Goal: Task Accomplishment & Management: Use online tool/utility

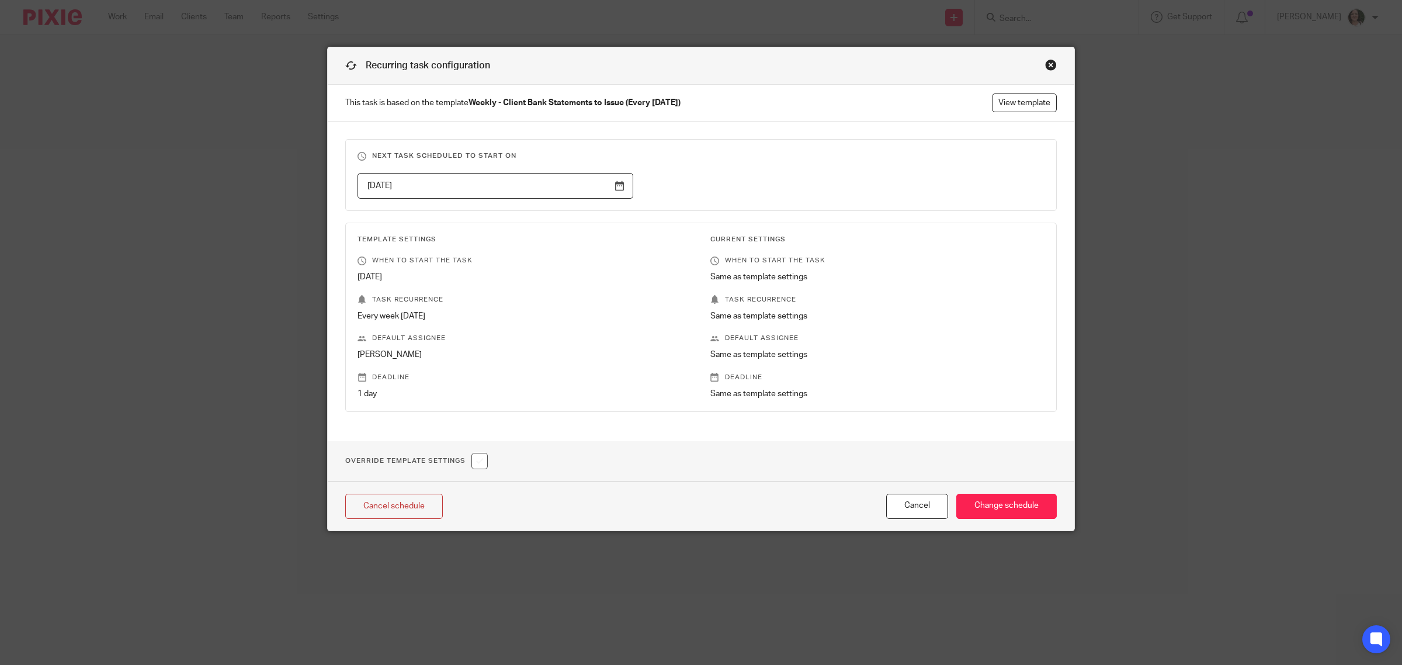
click at [1049, 63] on div "Close this dialog window" at bounding box center [1051, 65] width 12 height 12
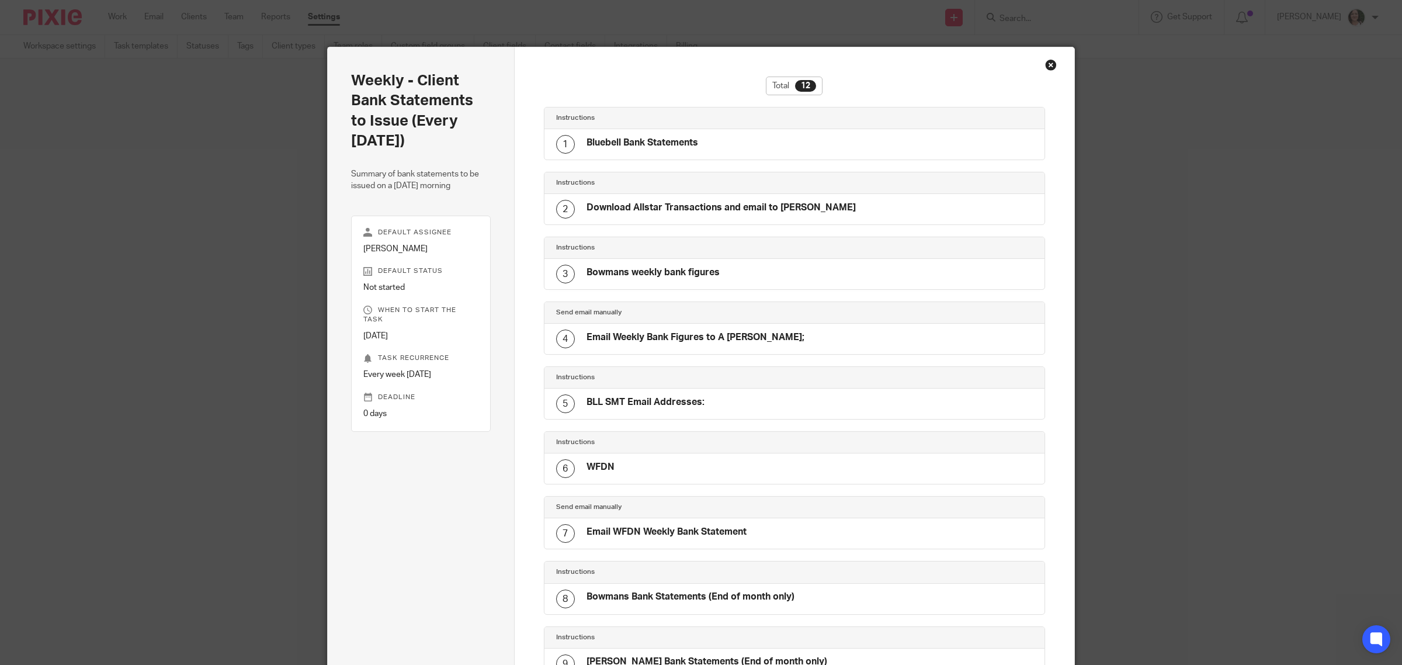
click at [1045, 63] on div "Close this dialog window" at bounding box center [1051, 65] width 12 height 12
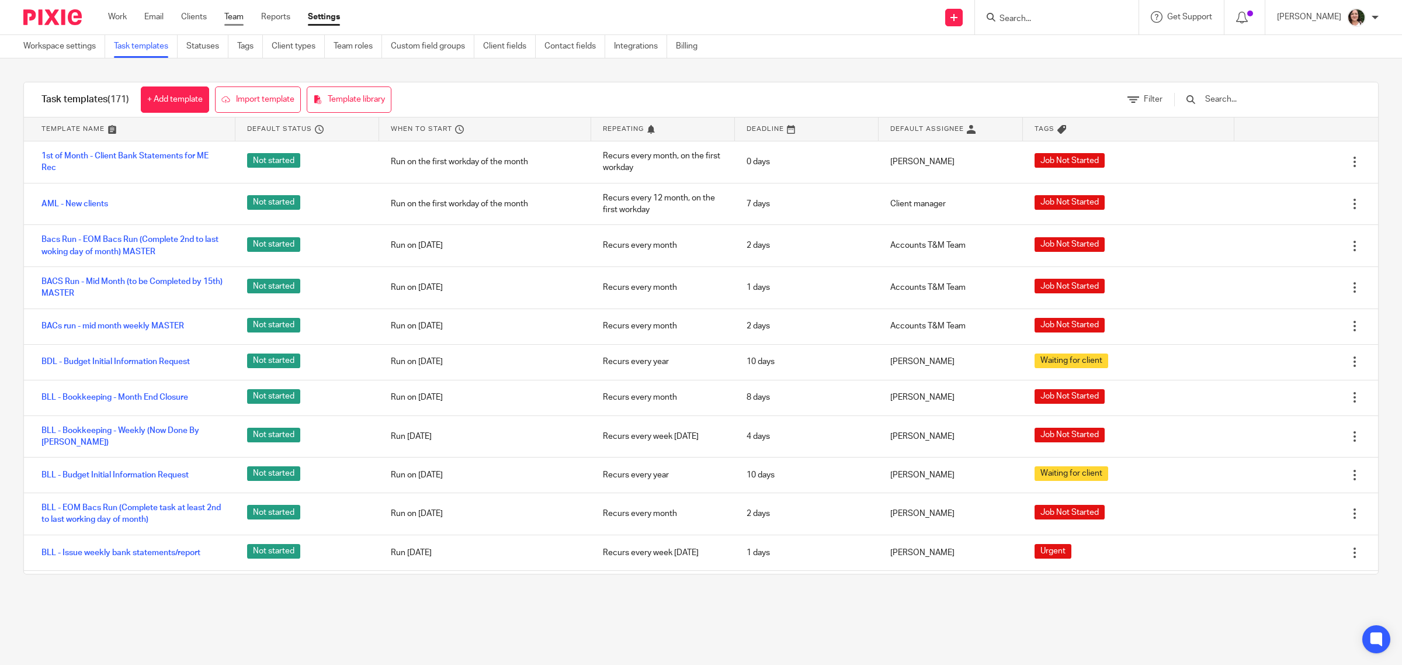
click at [231, 19] on link "Team" at bounding box center [233, 17] width 19 height 12
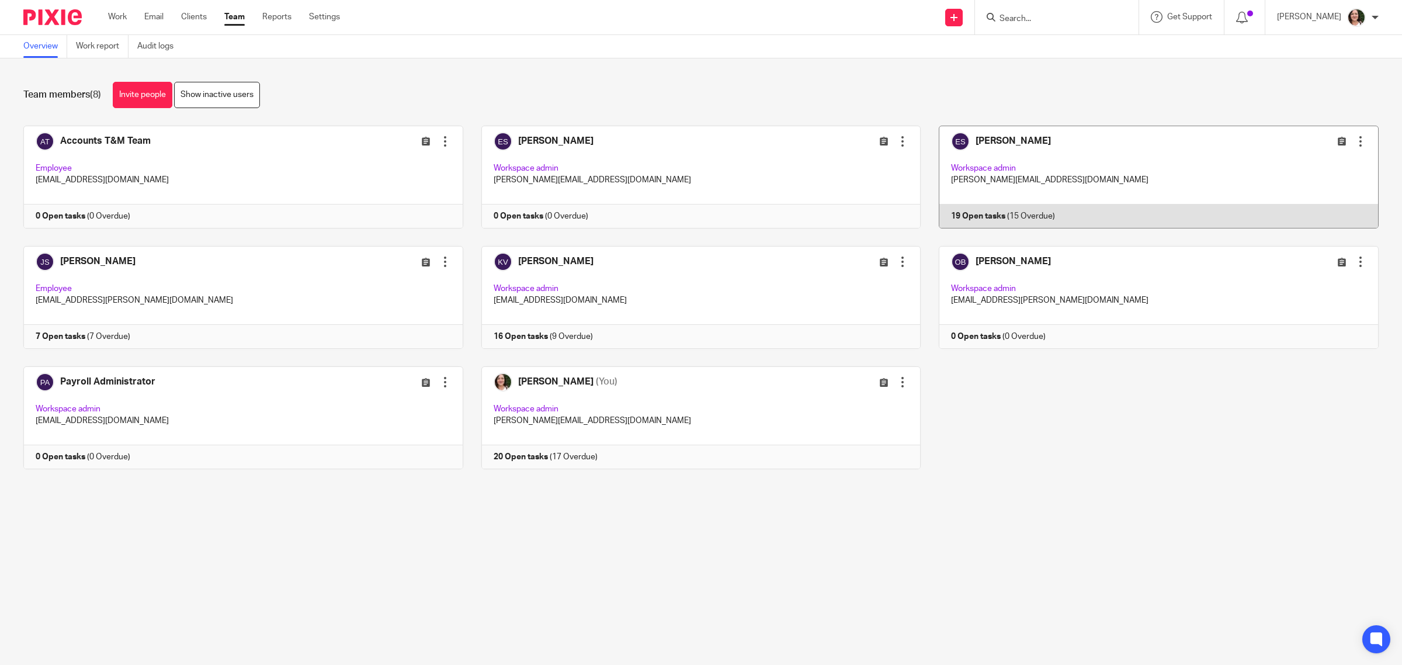
click at [992, 141] on link at bounding box center [1150, 177] width 458 height 103
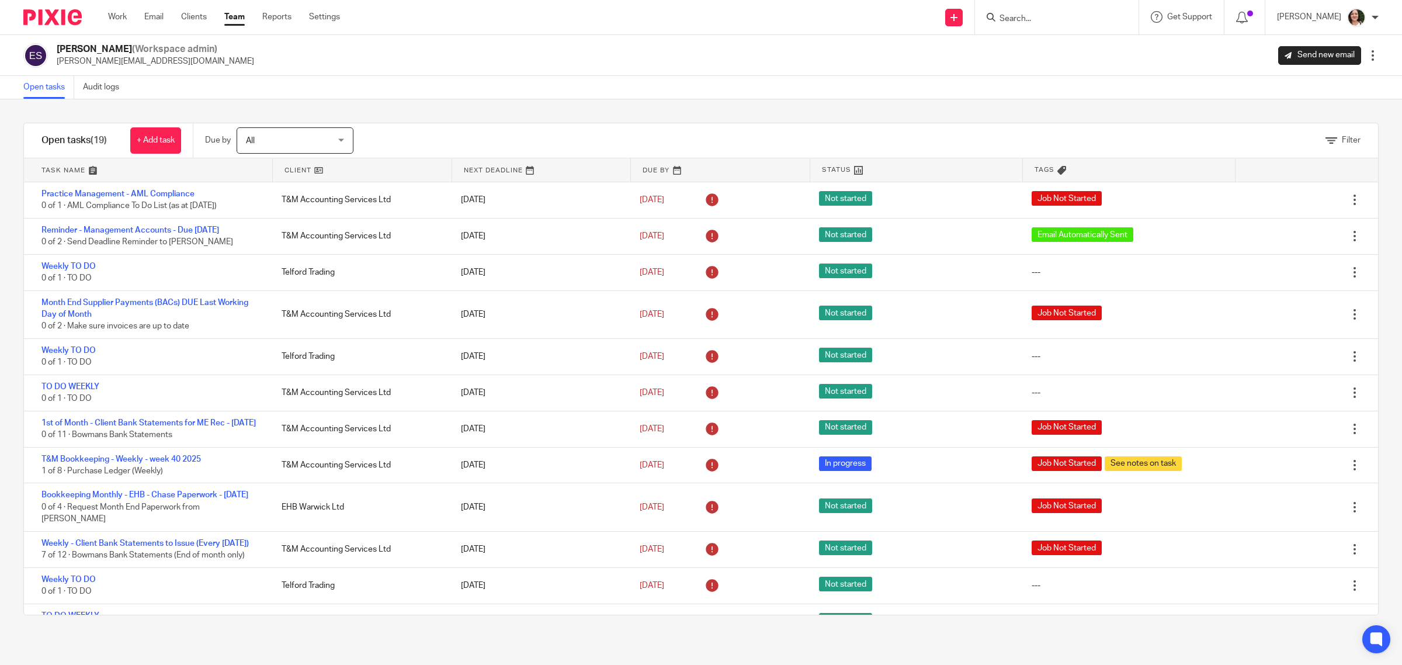
click at [299, 174] on link at bounding box center [362, 169] width 179 height 23
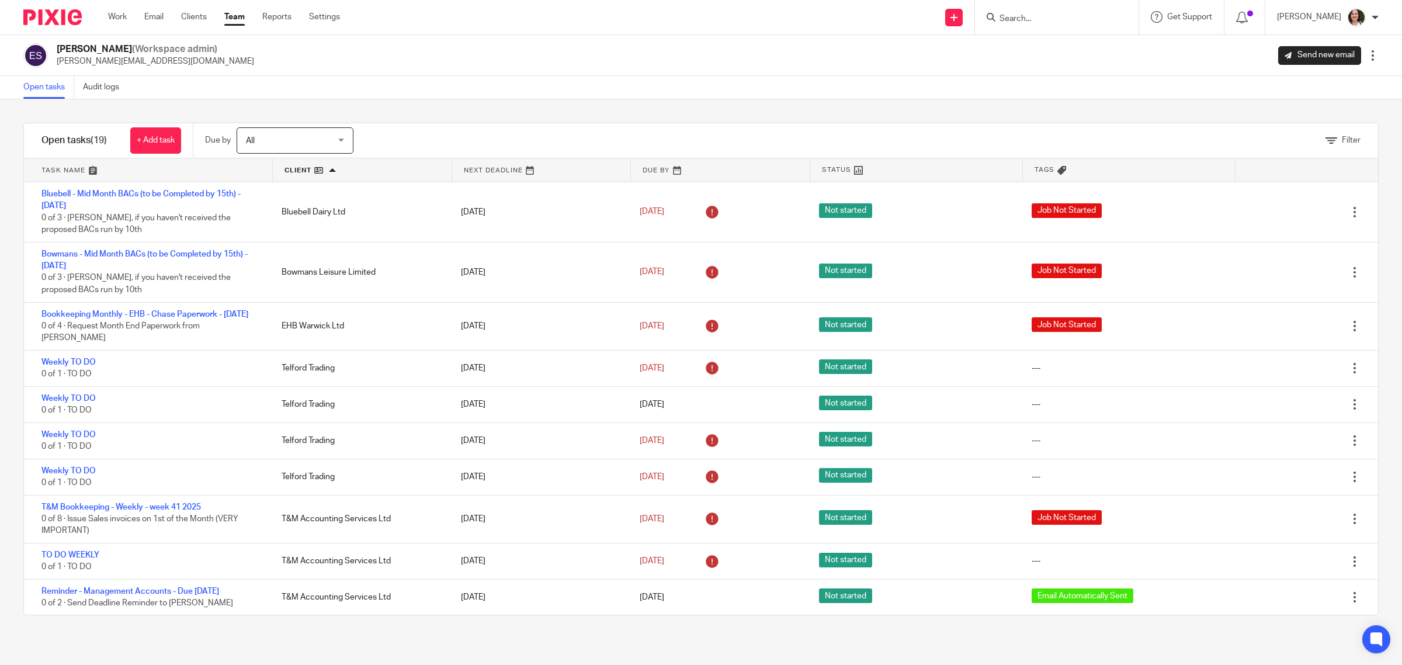
click at [180, 18] on ul "Work Email Clients Team Reports Settings" at bounding box center [233, 17] width 250 height 12
click at [191, 18] on link "Clients" at bounding box center [194, 17] width 26 height 12
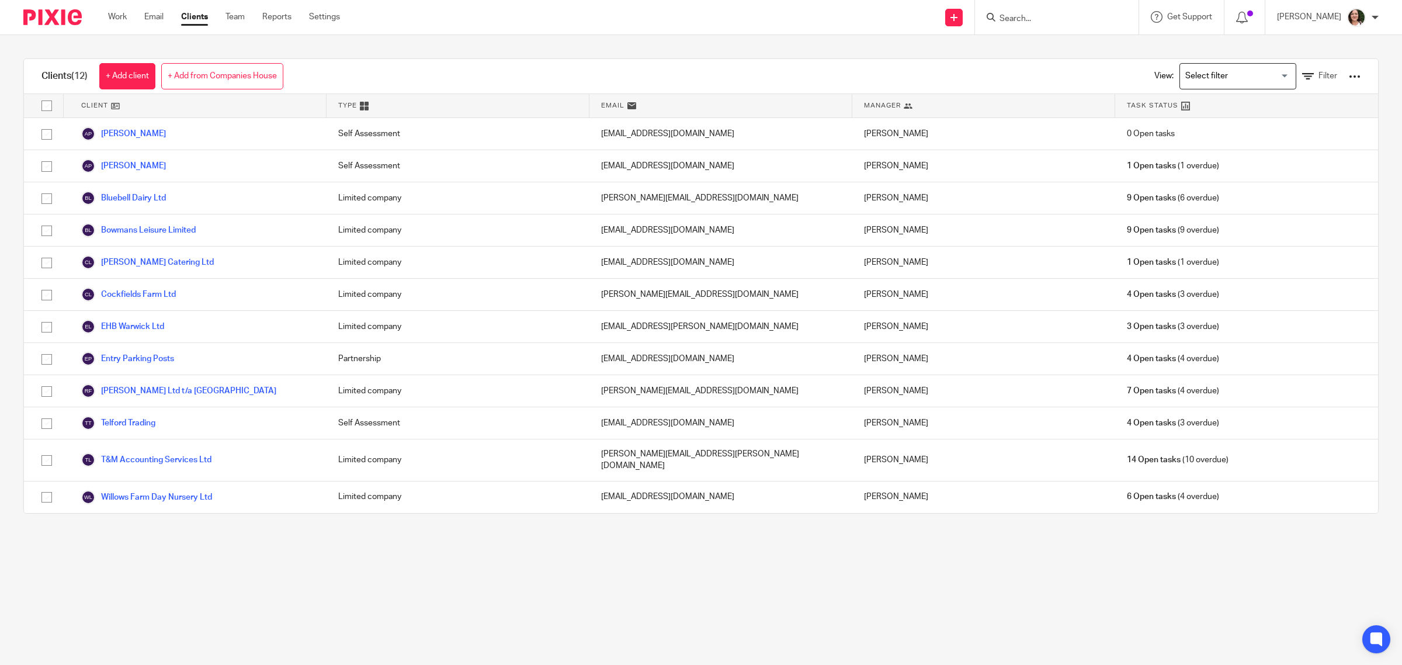
click at [1017, 16] on input "Search" at bounding box center [1051, 19] width 105 height 11
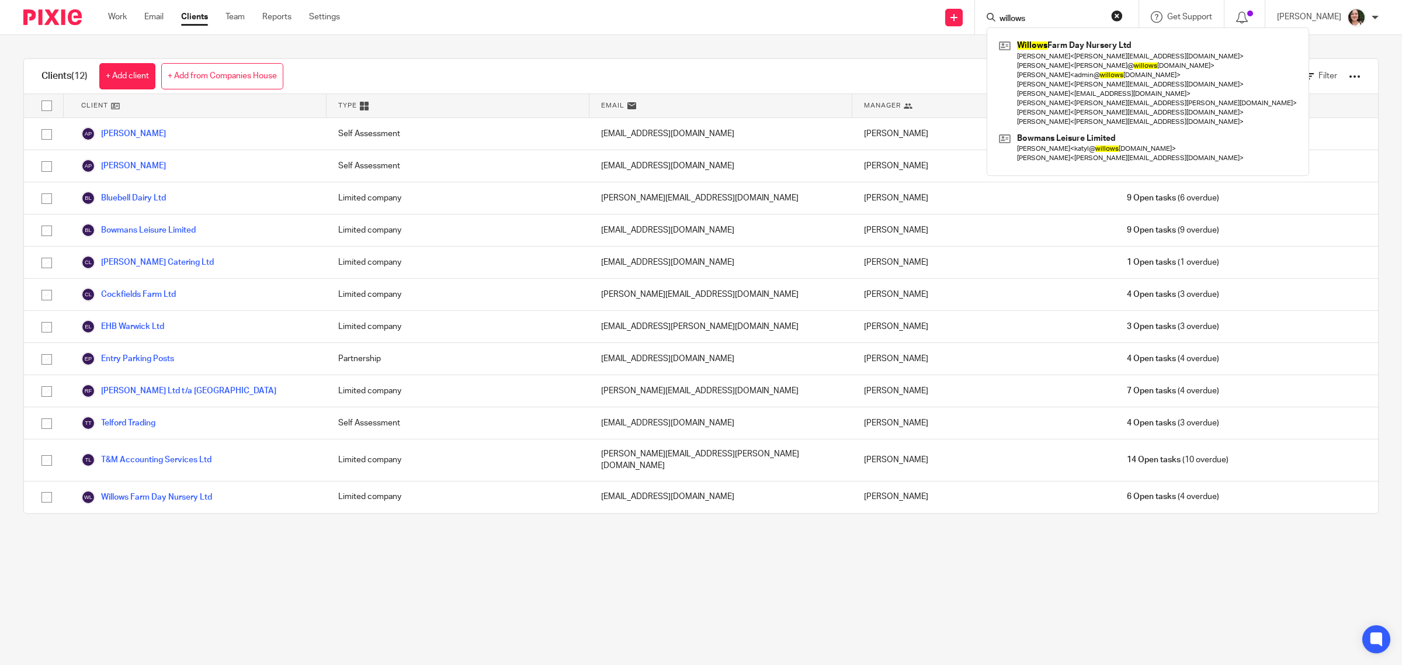
type input "willows"
click button "submit" at bounding box center [0, 0] width 0 height 0
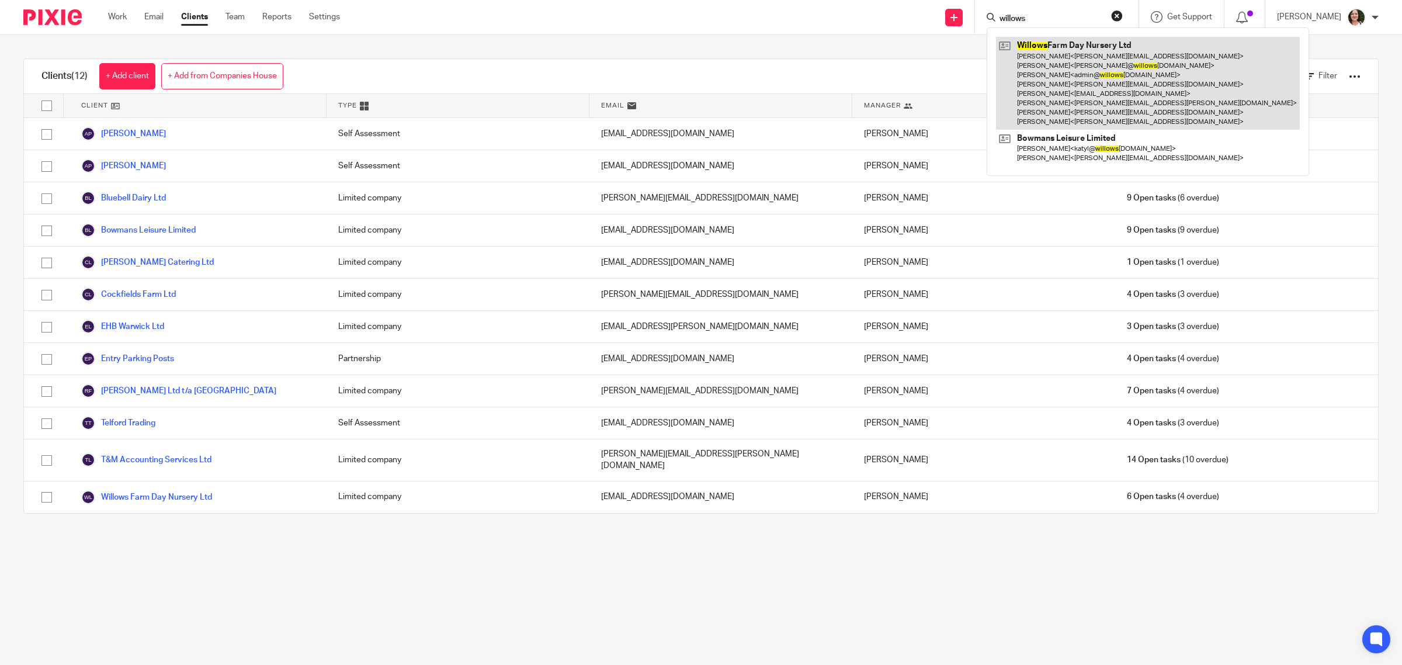
click at [1033, 63] on link at bounding box center [1148, 83] width 304 height 93
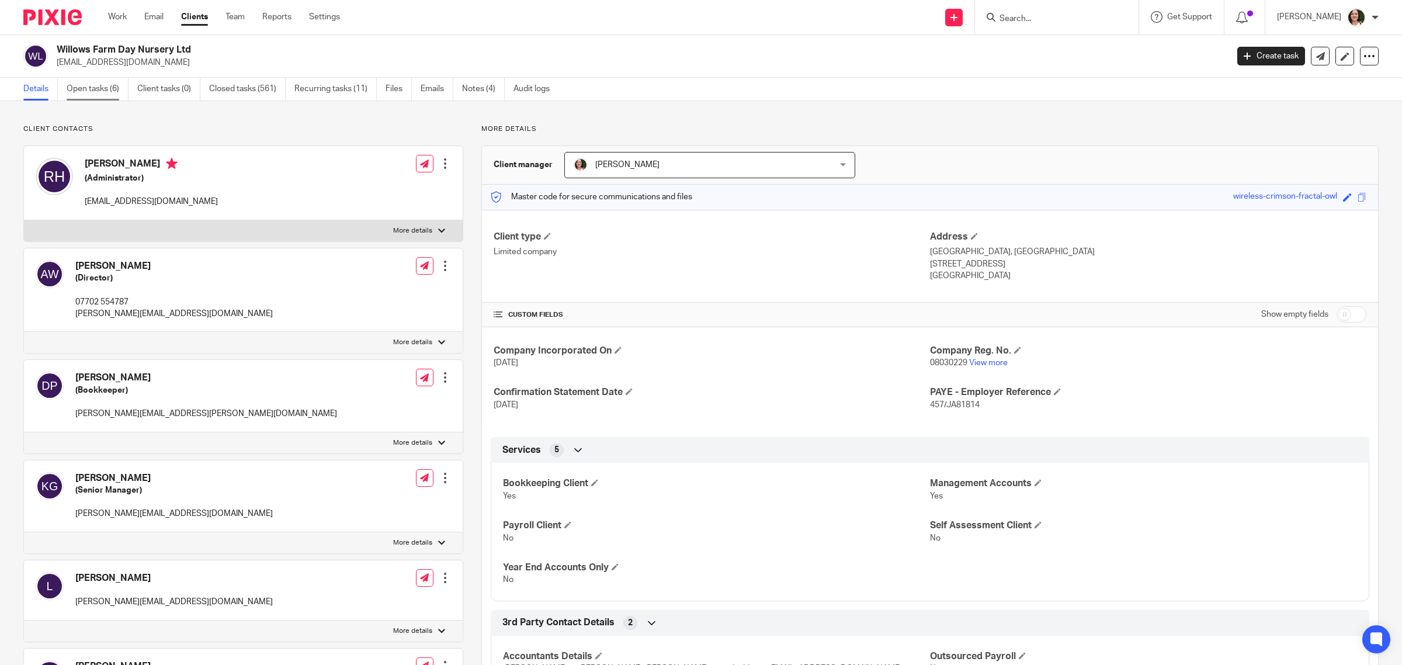
click at [100, 88] on link "Open tasks (6)" at bounding box center [98, 89] width 62 height 23
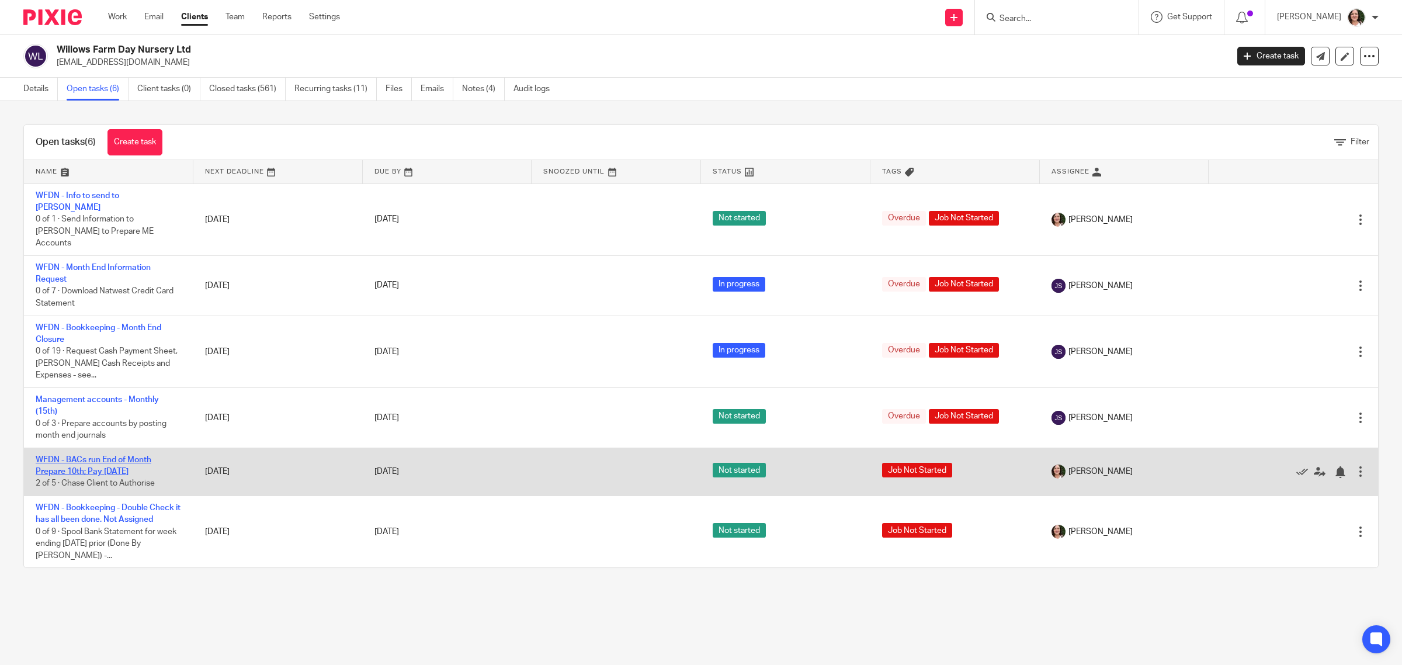
click at [118, 456] on link "WFDN - BACs run End of Month Prepare 10th; Pay [DATE]" at bounding box center [94, 466] width 116 height 20
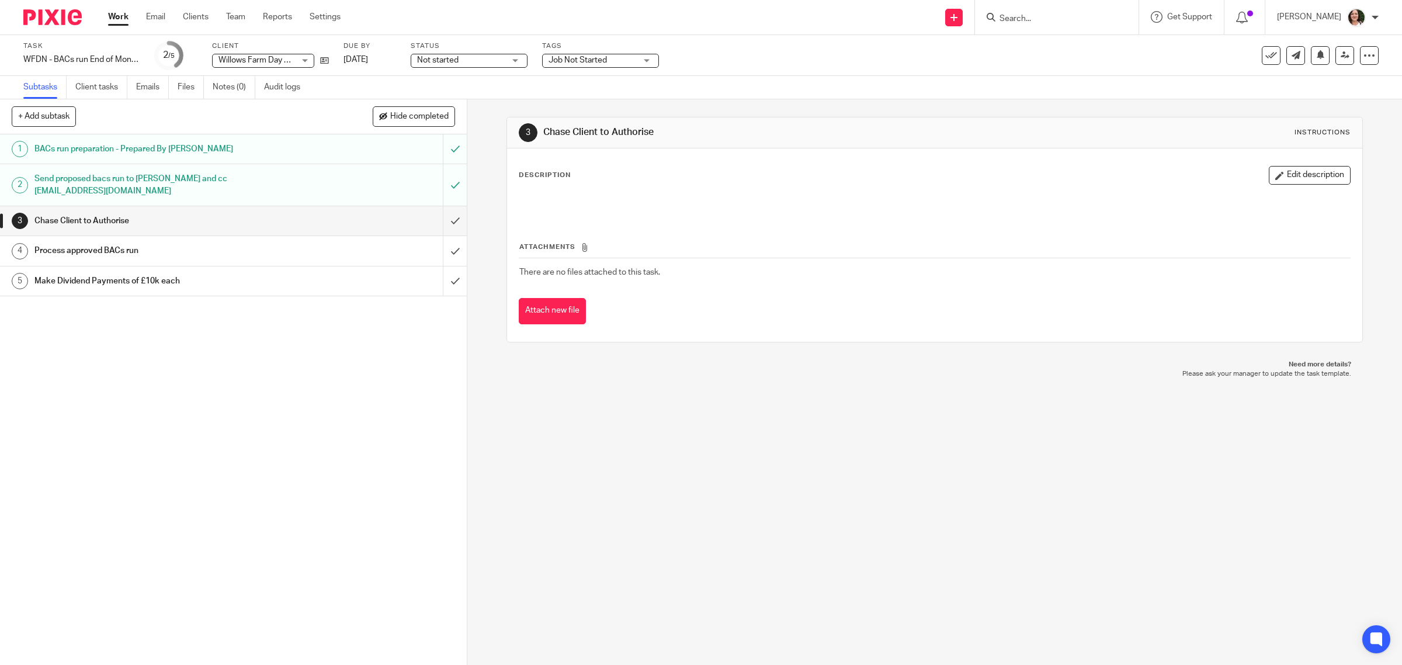
click at [285, 282] on h1 "Make Dividend Payments of £10k each" at bounding box center [166, 281] width 265 height 18
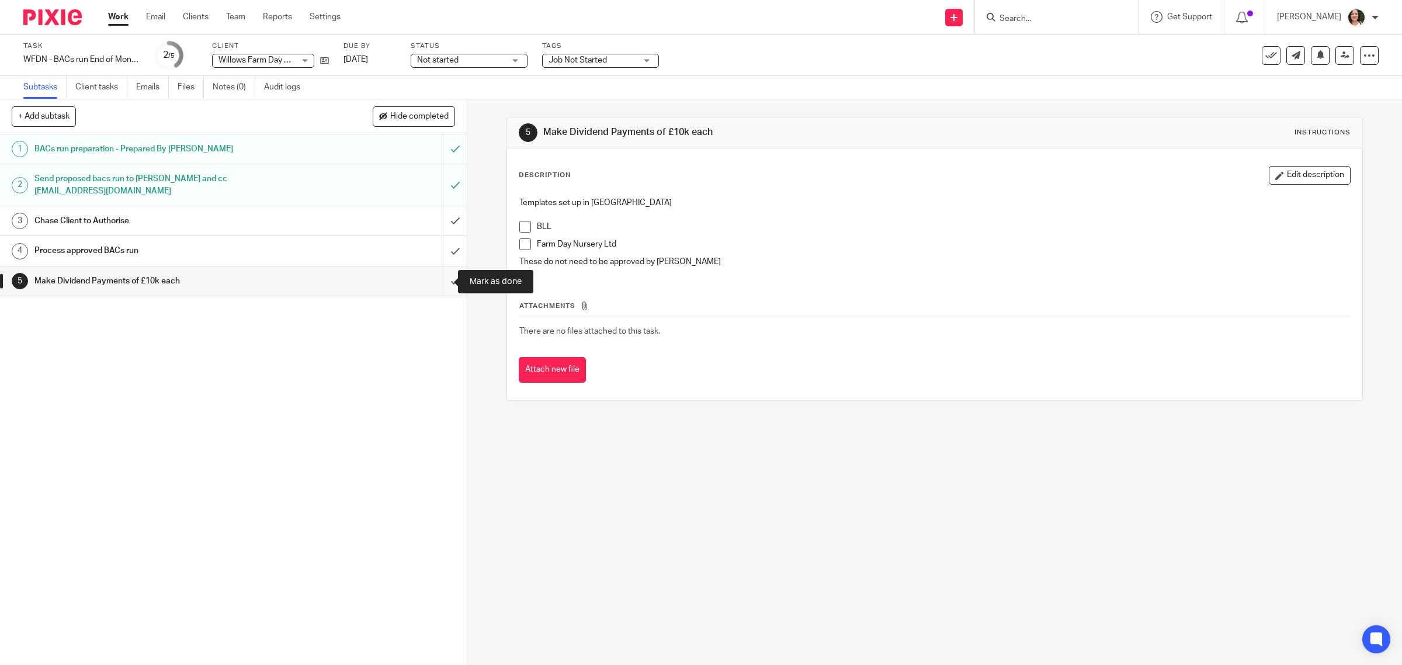
click at [439, 283] on input "submit" at bounding box center [233, 280] width 467 height 29
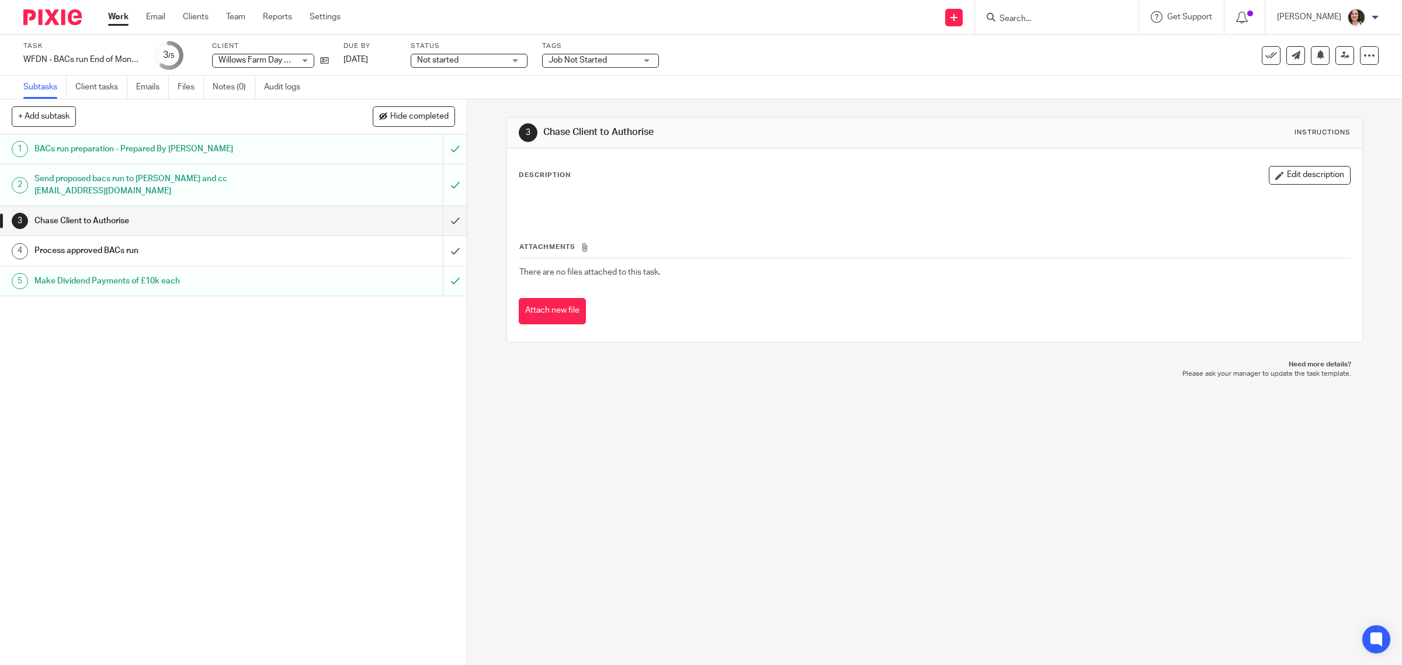
click at [117, 18] on link "Work" at bounding box center [118, 17] width 20 height 12
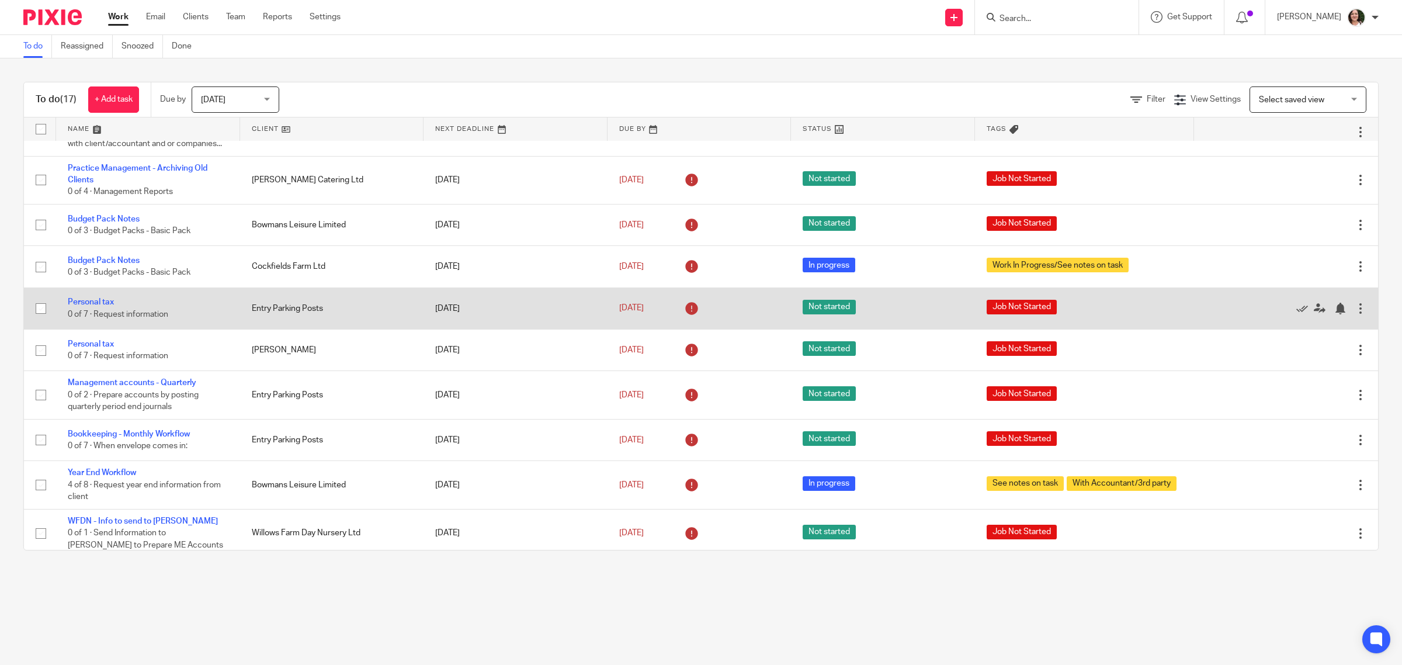
scroll to position [146, 0]
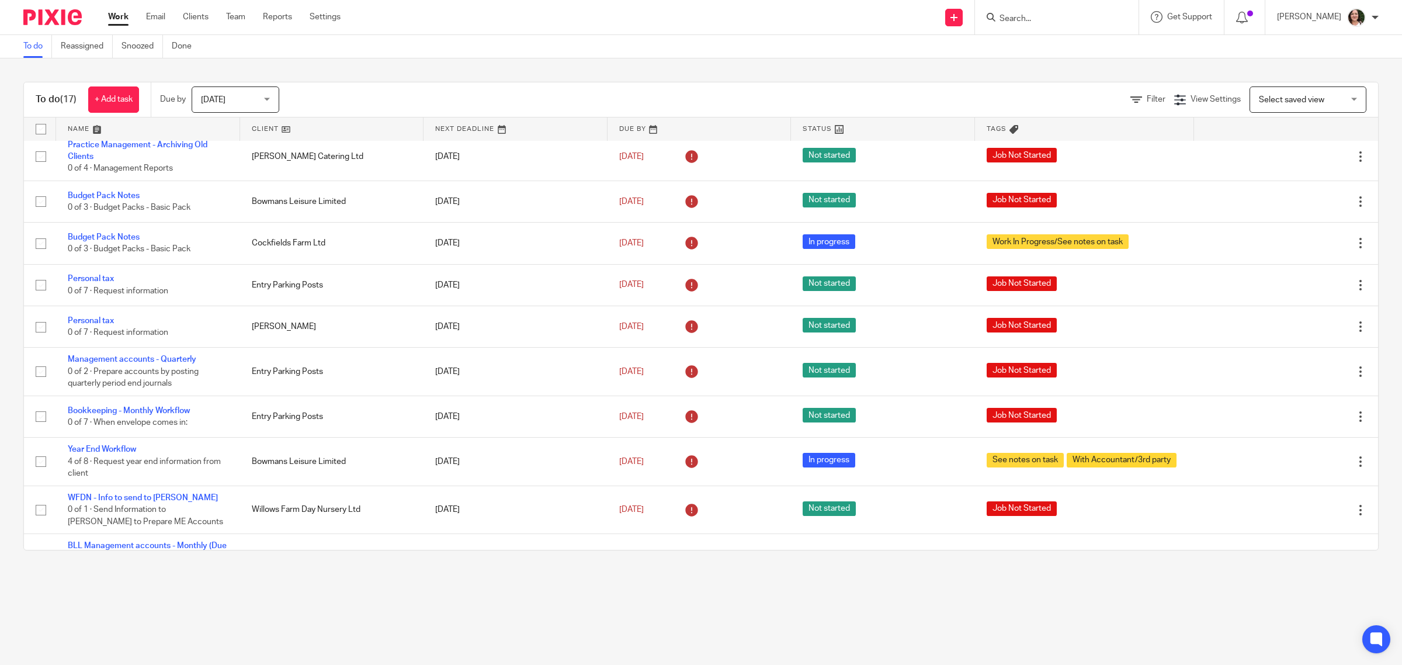
click at [267, 130] on link at bounding box center [332, 128] width 184 height 23
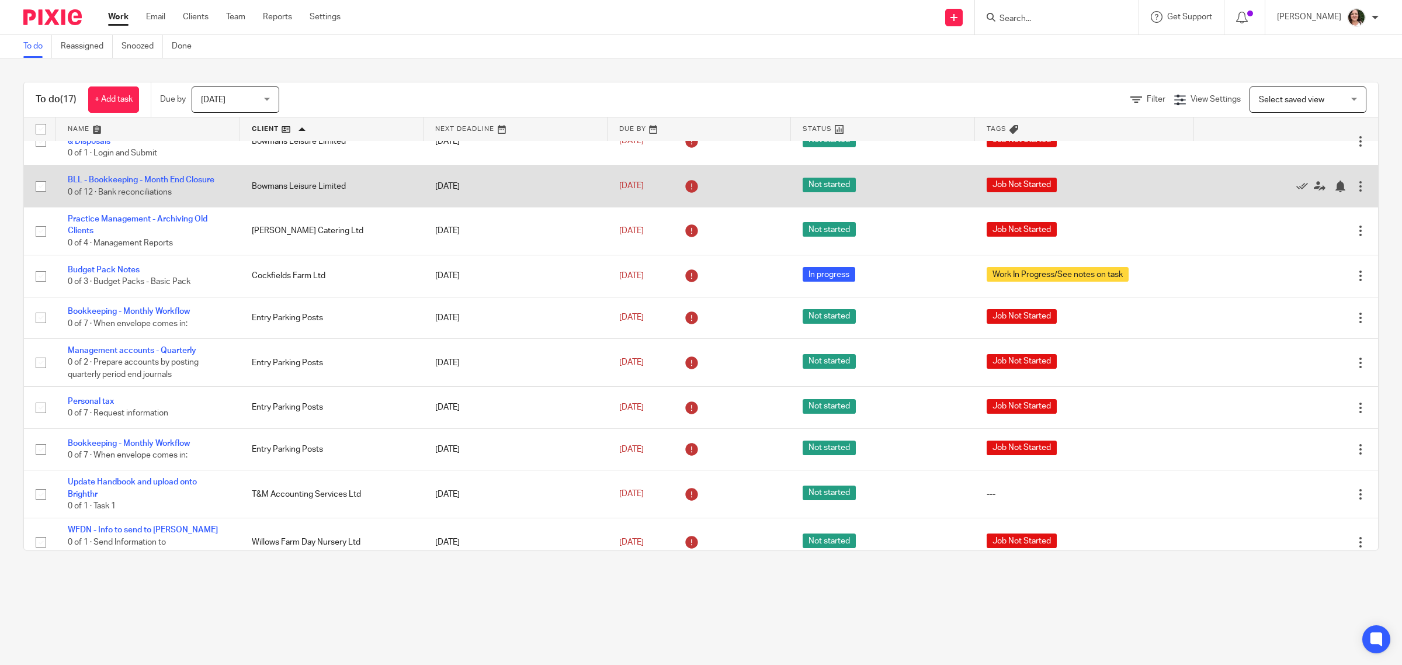
scroll to position [381, 0]
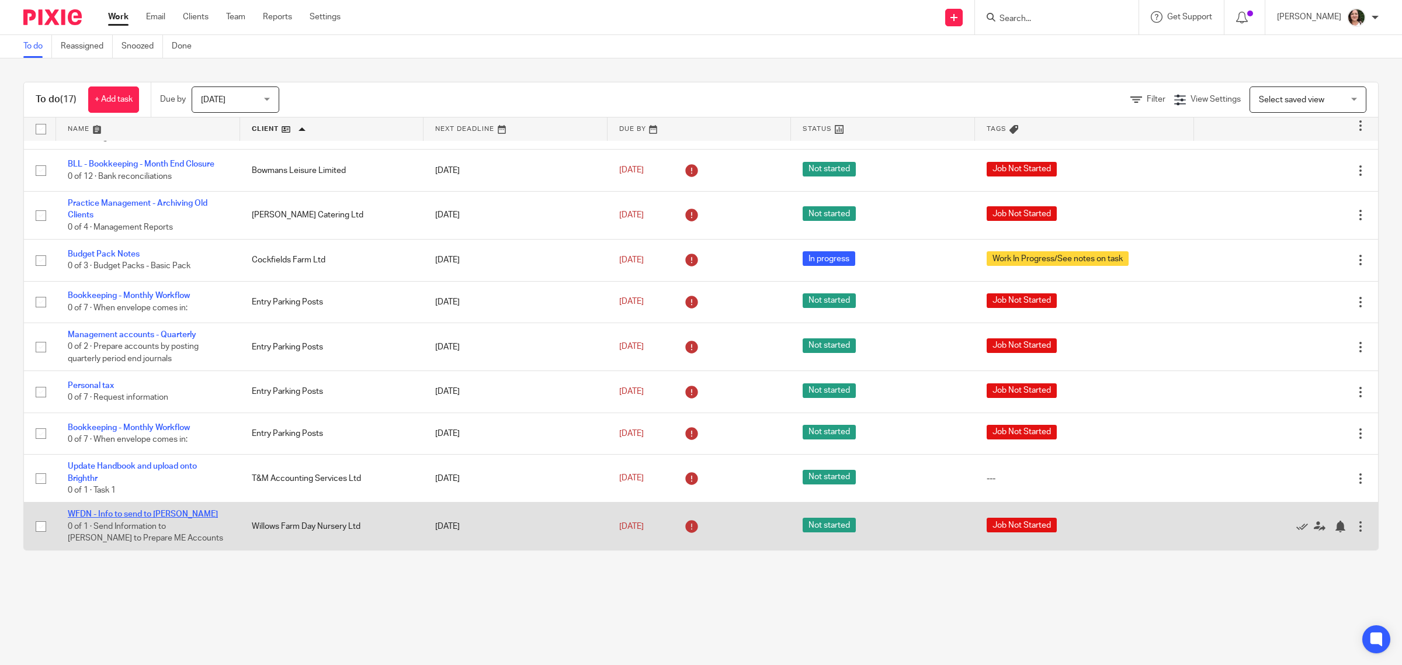
click at [154, 517] on link "WFDN - Info to send to [PERSON_NAME]" at bounding box center [143, 514] width 150 height 8
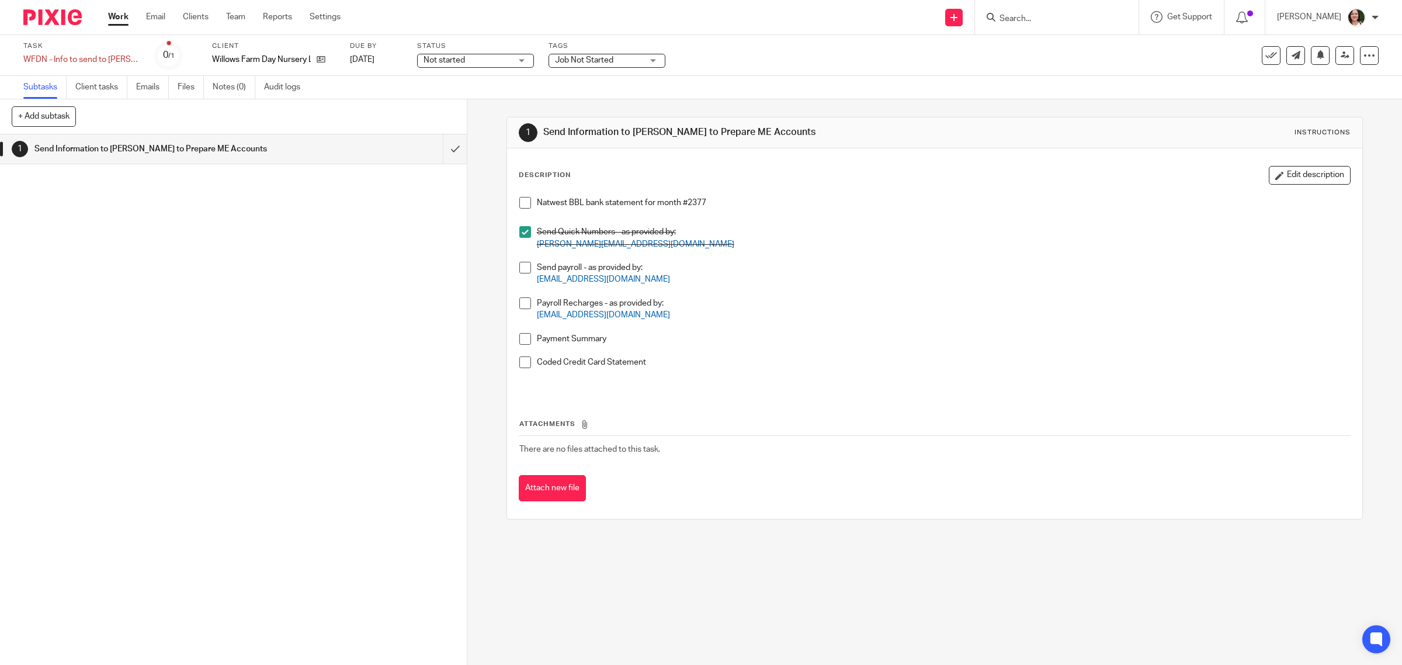
click at [521, 271] on span at bounding box center [525, 268] width 12 height 12
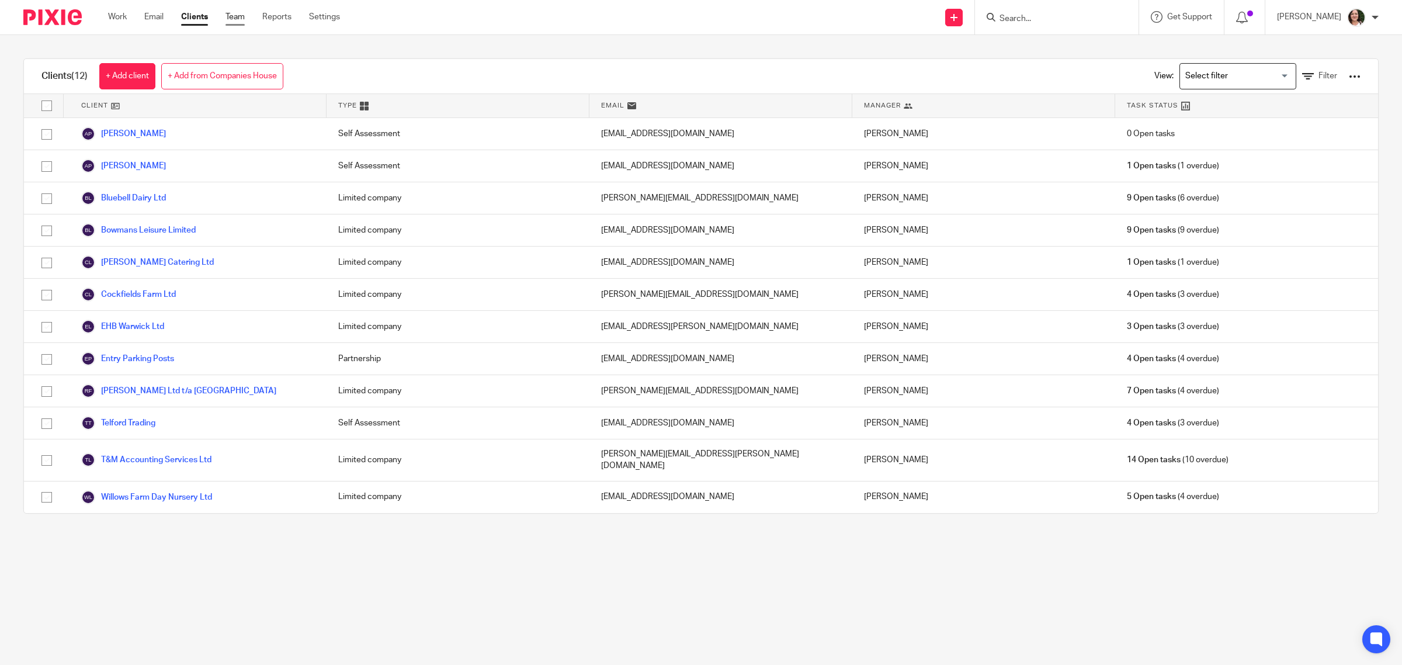
click at [237, 18] on link "Team" at bounding box center [235, 17] width 19 height 12
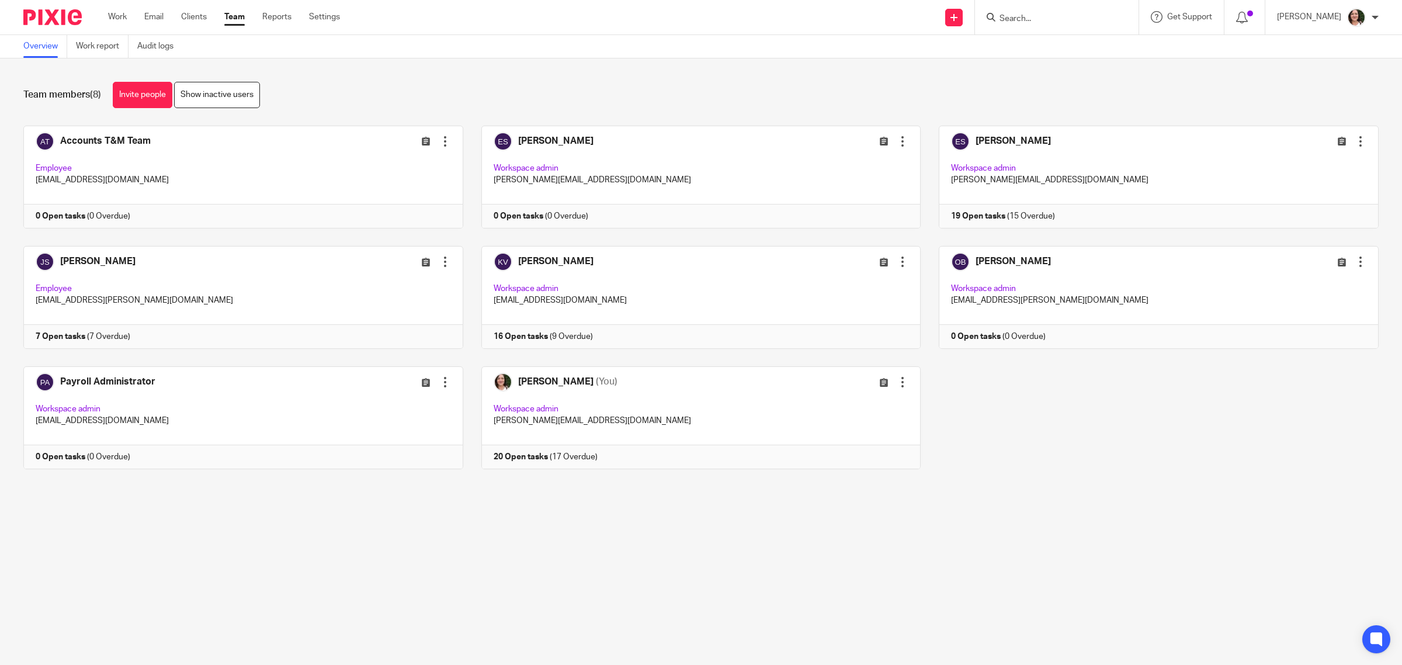
click at [1027, 16] on input "Search" at bounding box center [1051, 19] width 105 height 11
type input "e"
click at [1017, 137] on link at bounding box center [1150, 177] width 458 height 103
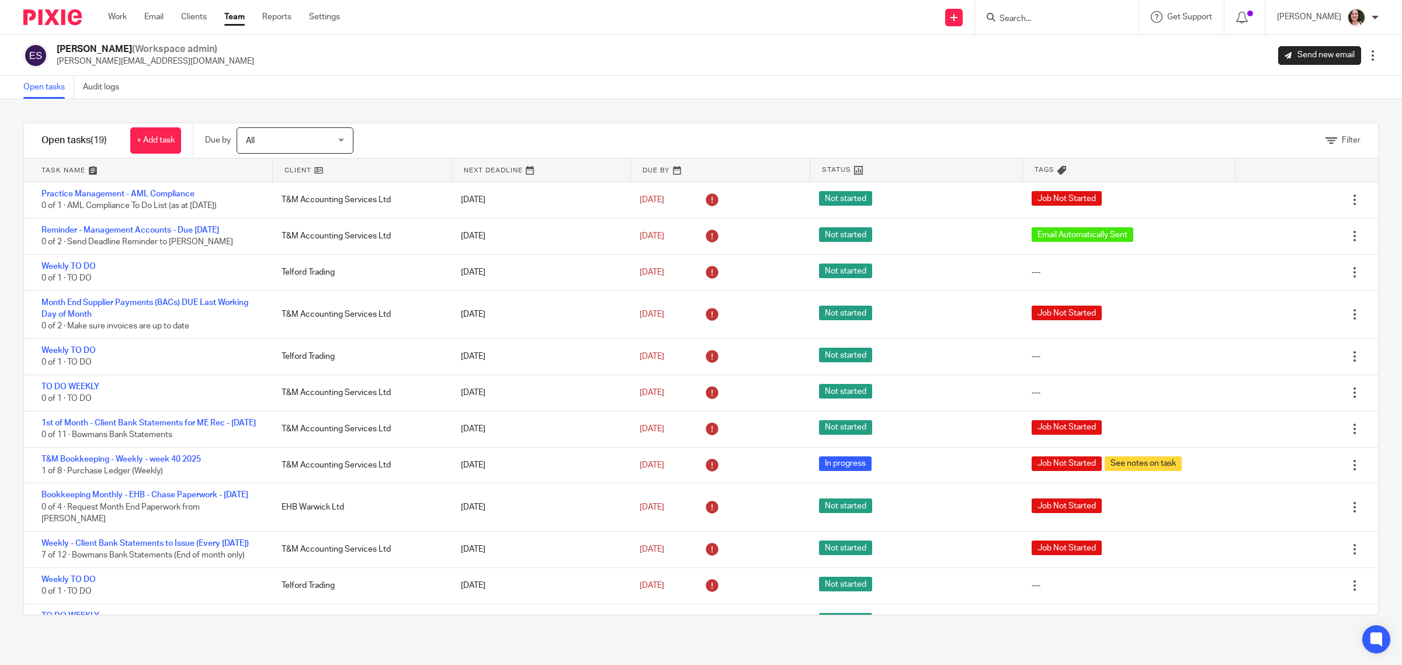
click at [291, 169] on link at bounding box center [362, 169] width 179 height 23
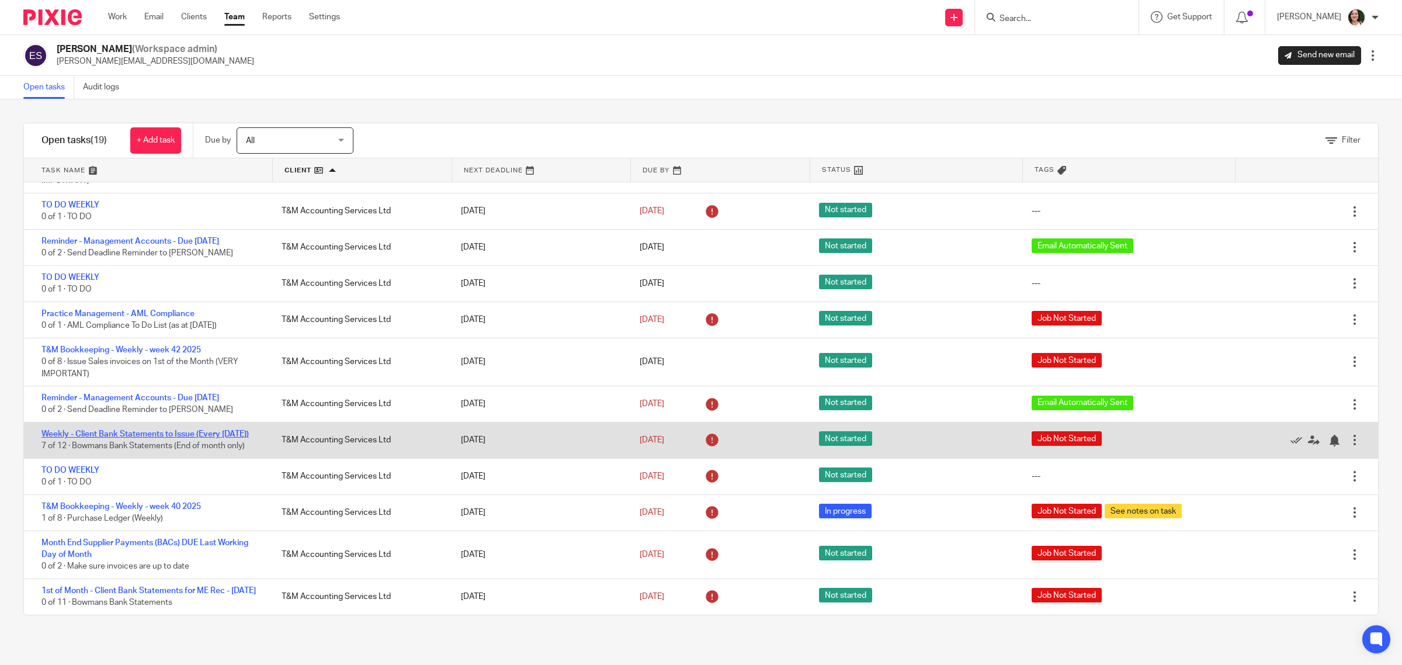
scroll to position [384, 0]
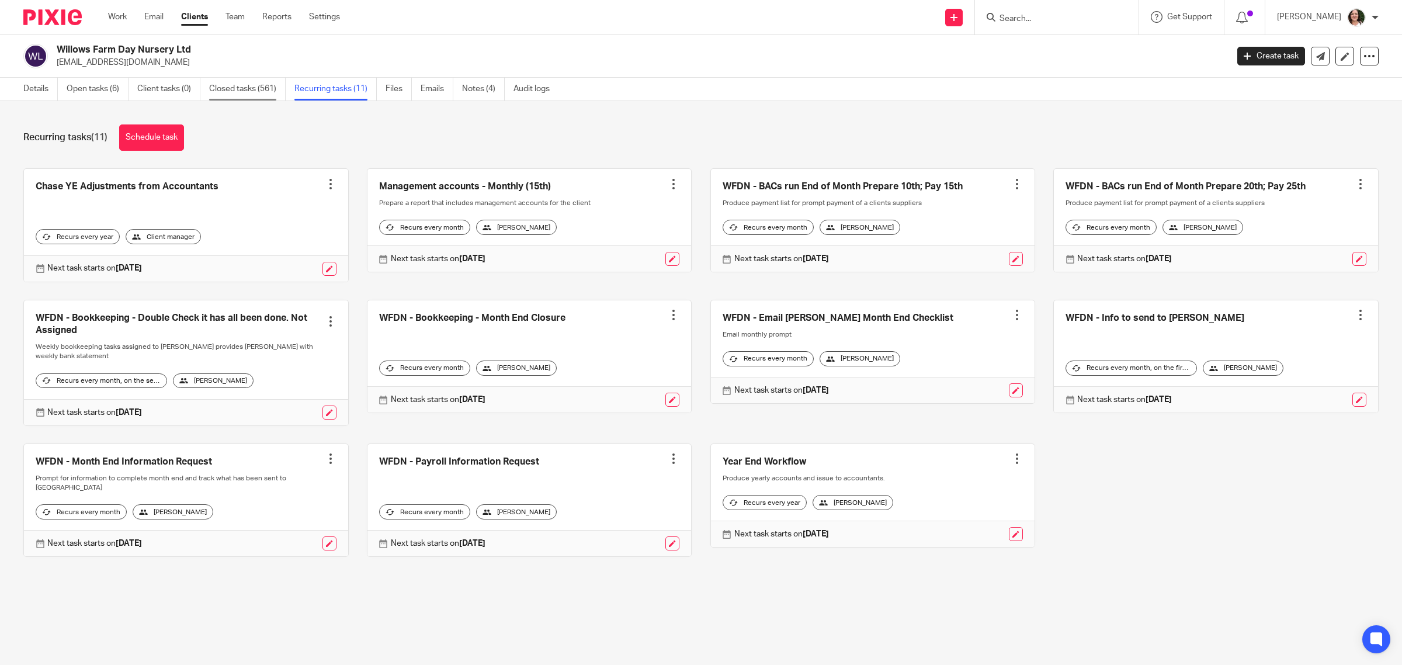
click at [235, 86] on link "Closed tasks (561)" at bounding box center [247, 89] width 77 height 23
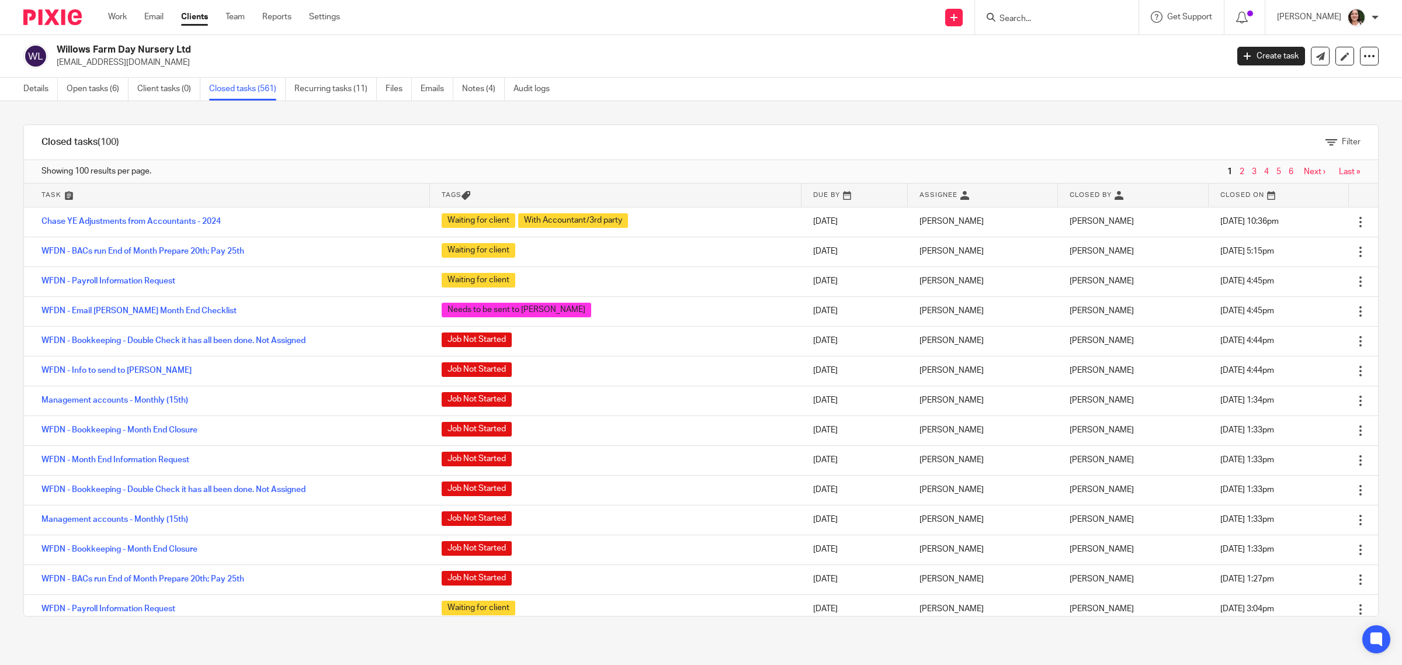
click at [1021, 12] on form at bounding box center [1061, 17] width 124 height 15
click at [1034, 21] on input "Search" at bounding box center [1051, 19] width 105 height 11
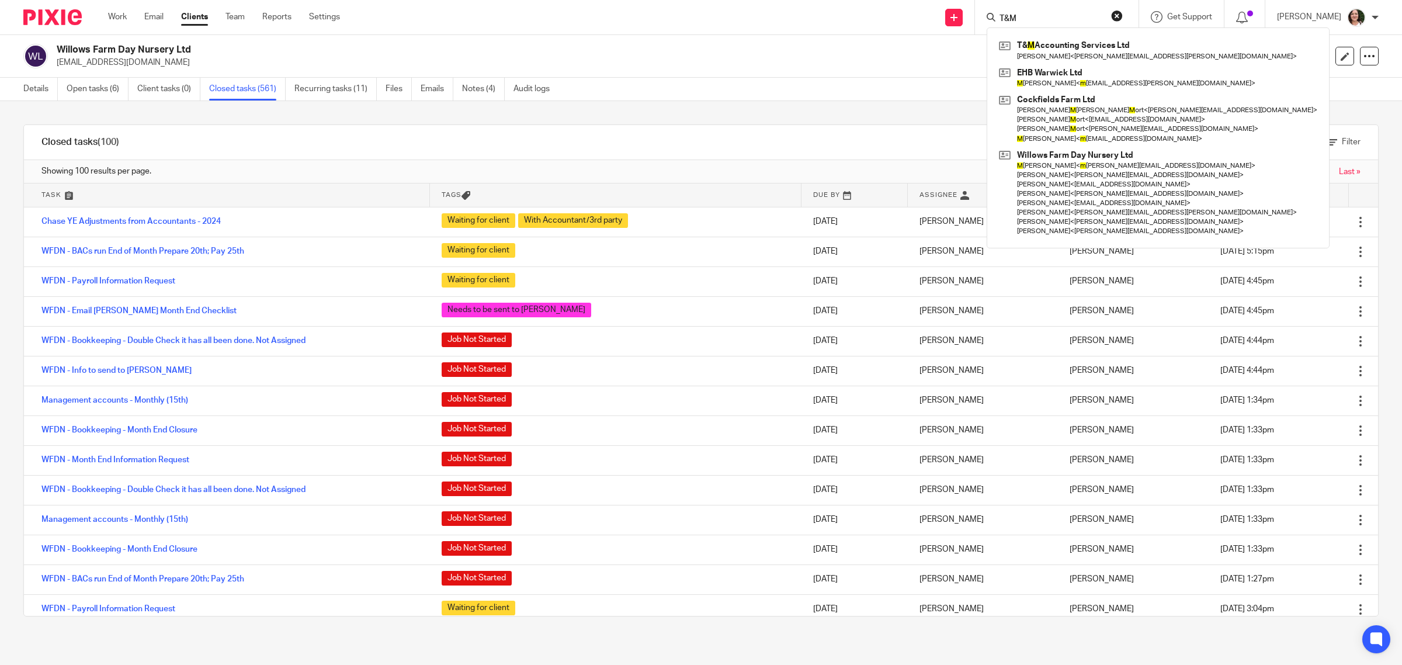
type input "T&M"
click button "submit" at bounding box center [0, 0] width 0 height 0
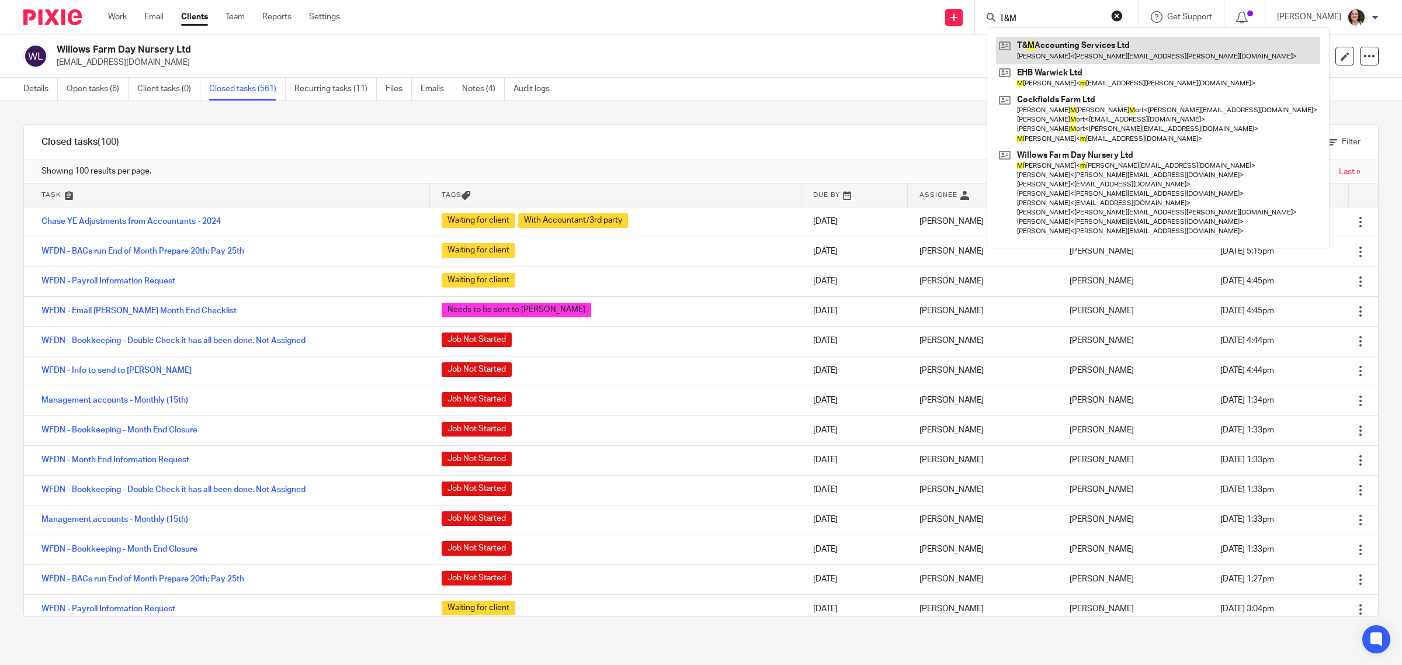
click at [1068, 58] on link at bounding box center [1158, 50] width 324 height 27
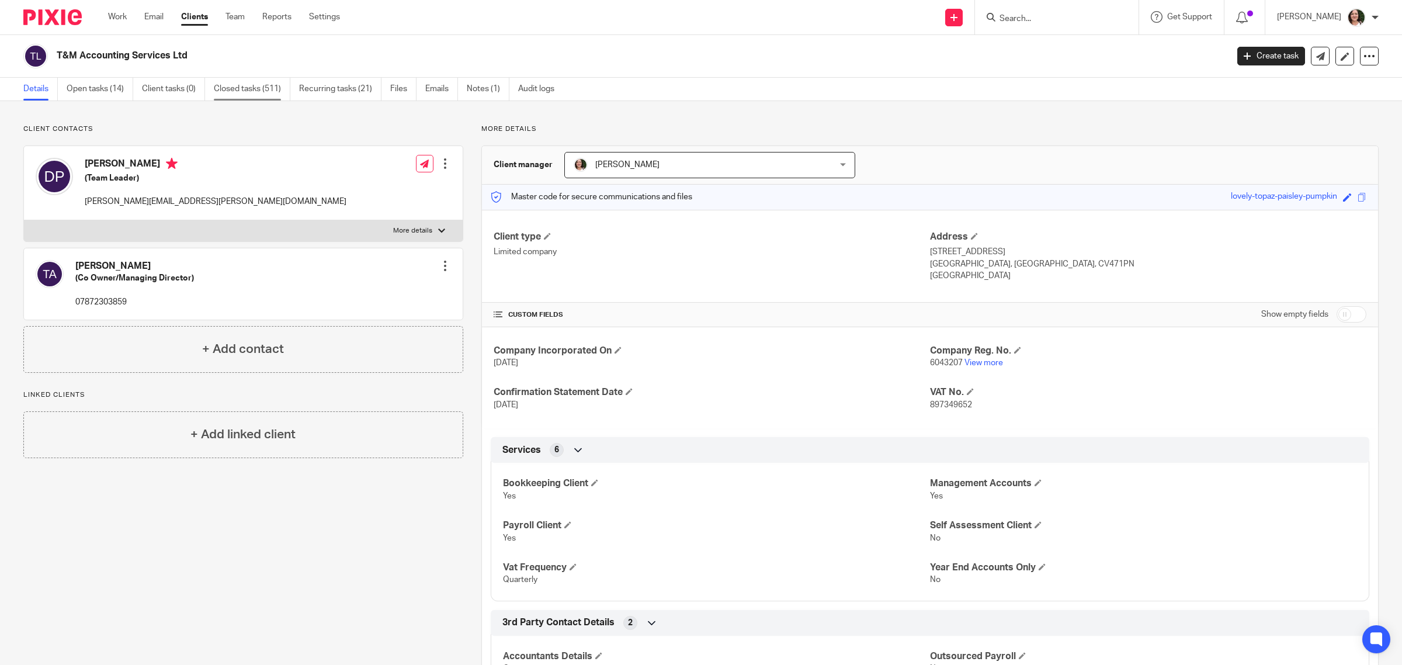
click at [248, 91] on link "Closed tasks (511)" at bounding box center [252, 89] width 77 height 23
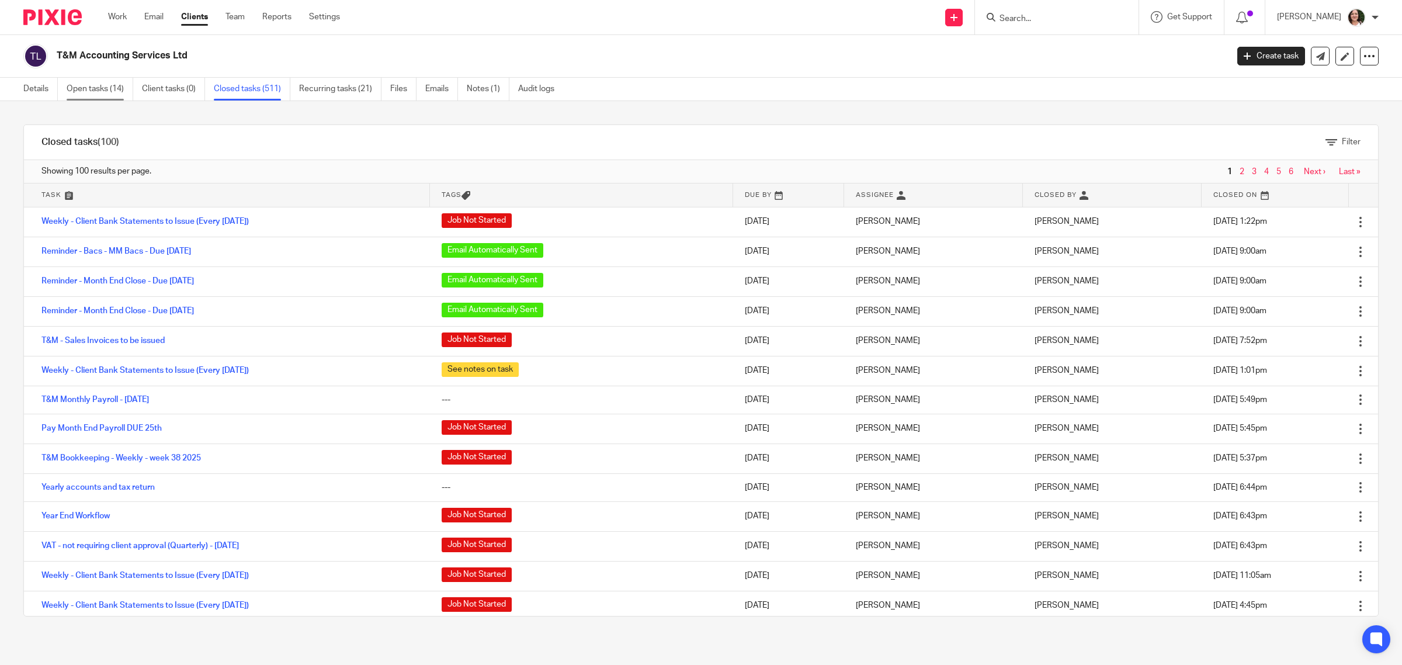
click at [121, 89] on link "Open tasks (14)" at bounding box center [100, 89] width 67 height 23
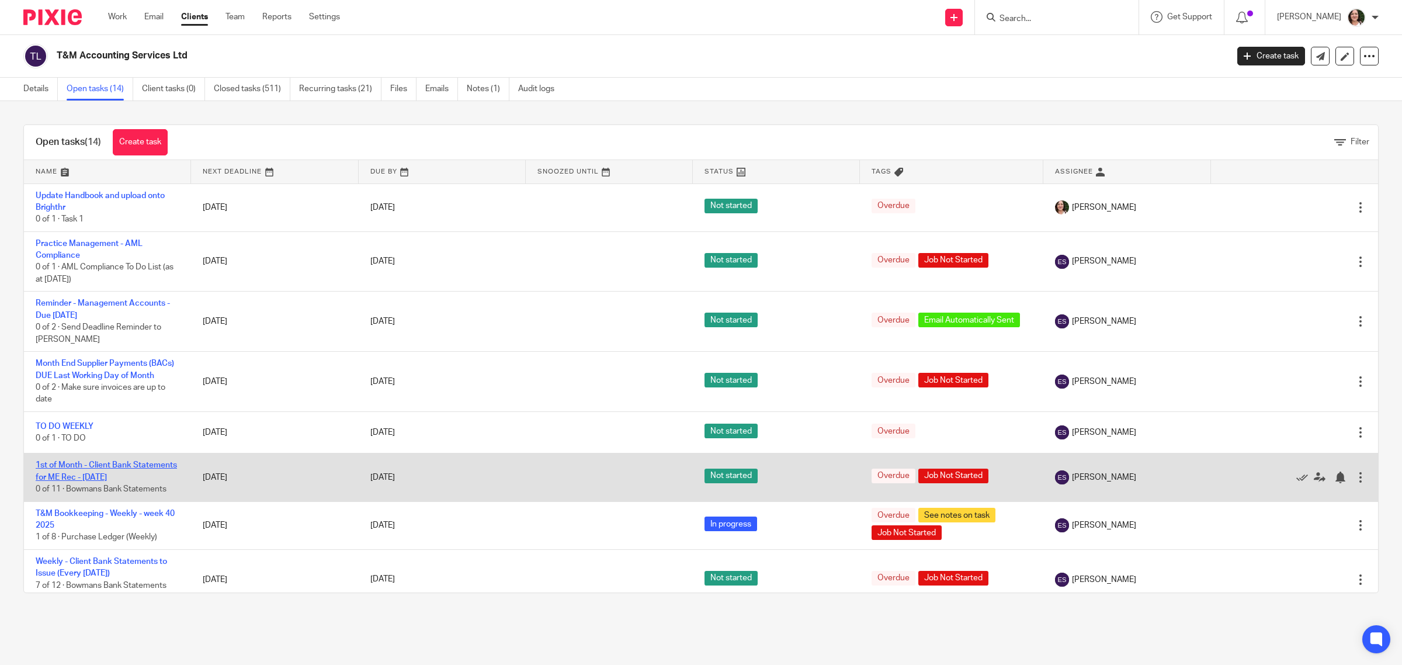
click at [117, 476] on link "1st of Month - Client Bank Statements for ME Rec - October 2025" at bounding box center [106, 471] width 141 height 20
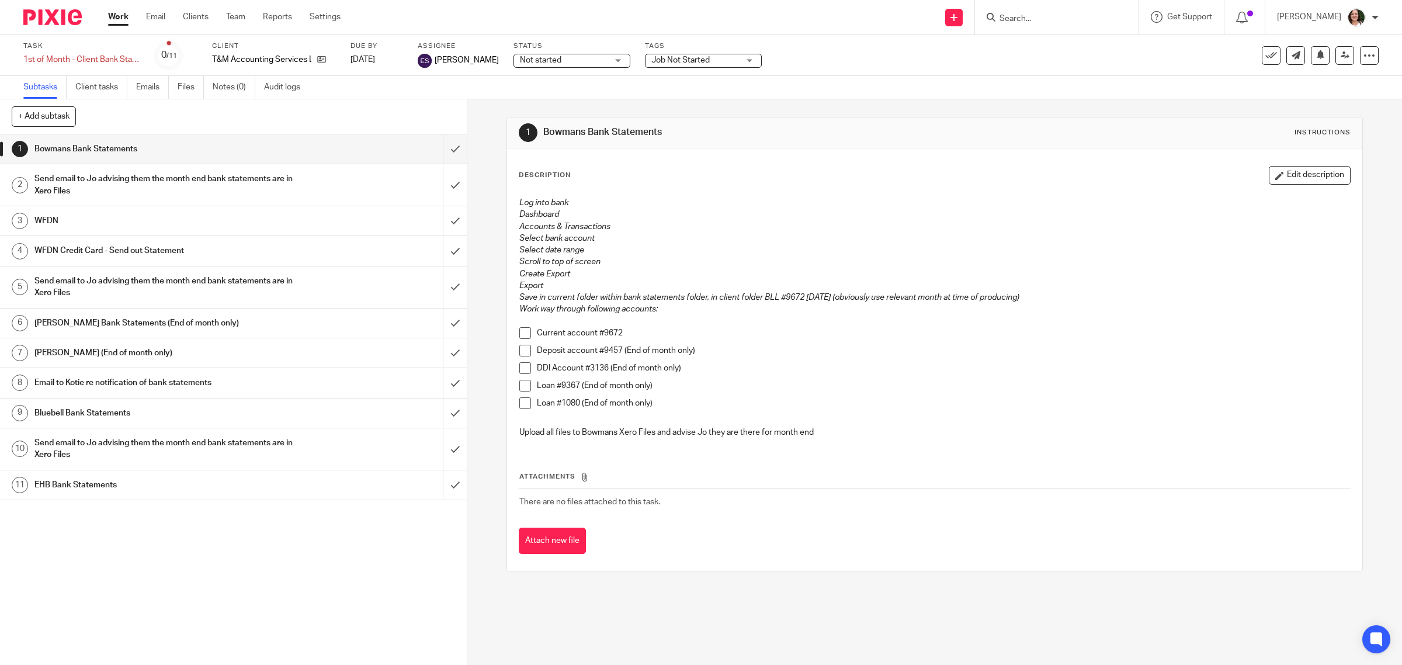
click at [521, 338] on span at bounding box center [525, 333] width 12 height 12
click at [519, 358] on li "Deposit account #9457 (End of month only)" at bounding box center [935, 354] width 832 height 18
click at [519, 352] on span at bounding box center [525, 351] width 12 height 12
click at [520, 369] on span at bounding box center [525, 368] width 12 height 12
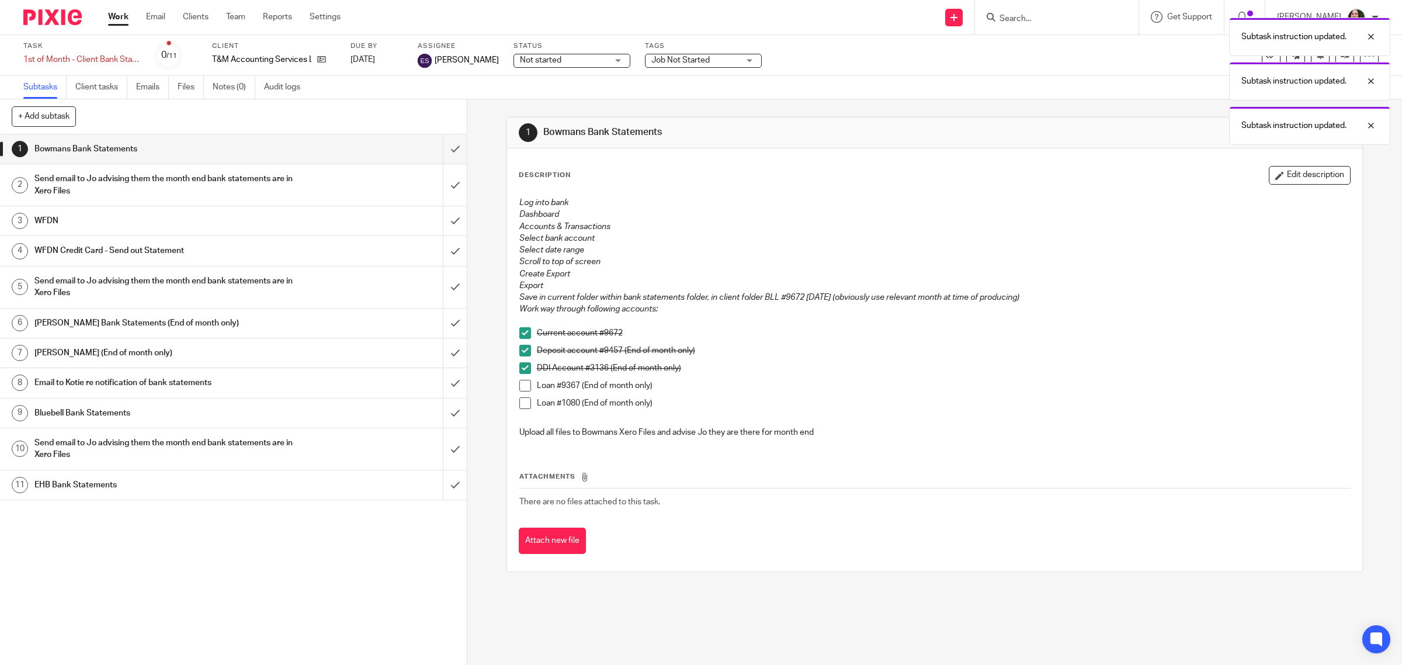
click at [519, 386] on span at bounding box center [525, 386] width 12 height 12
click at [519, 404] on span at bounding box center [525, 403] width 12 height 12
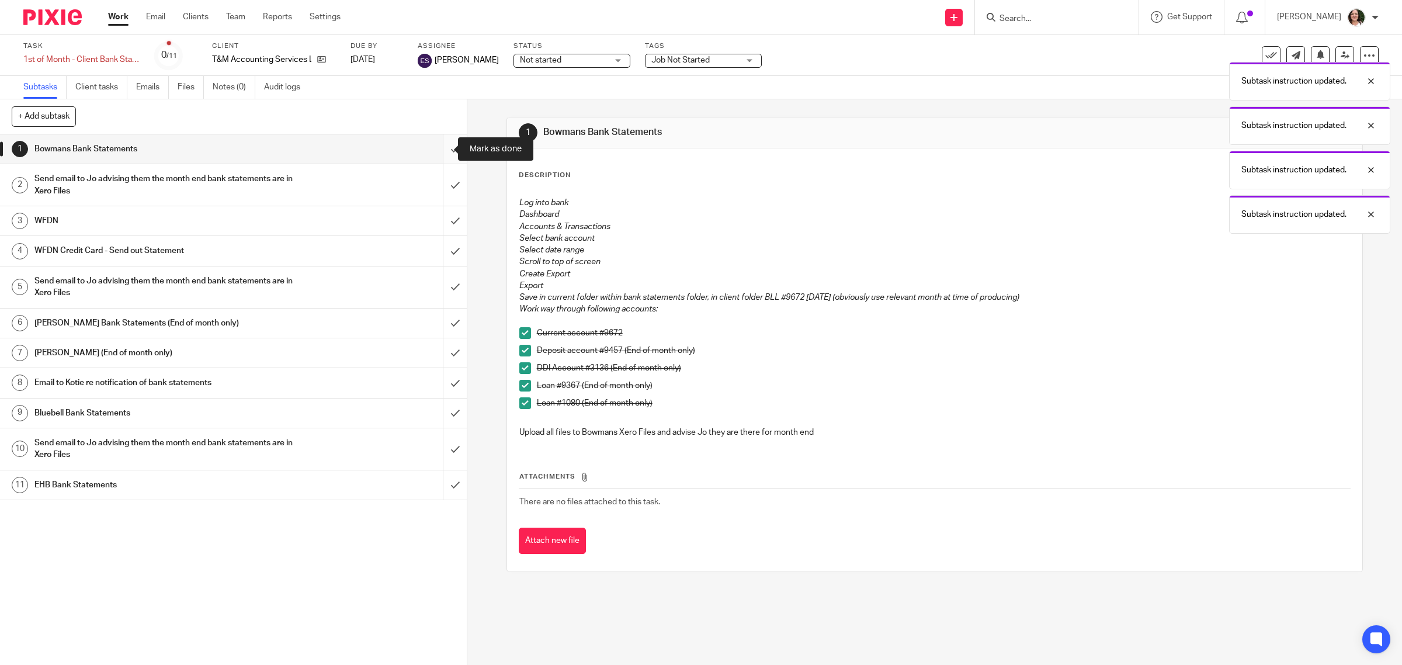
click at [436, 149] on input "submit" at bounding box center [233, 148] width 467 height 29
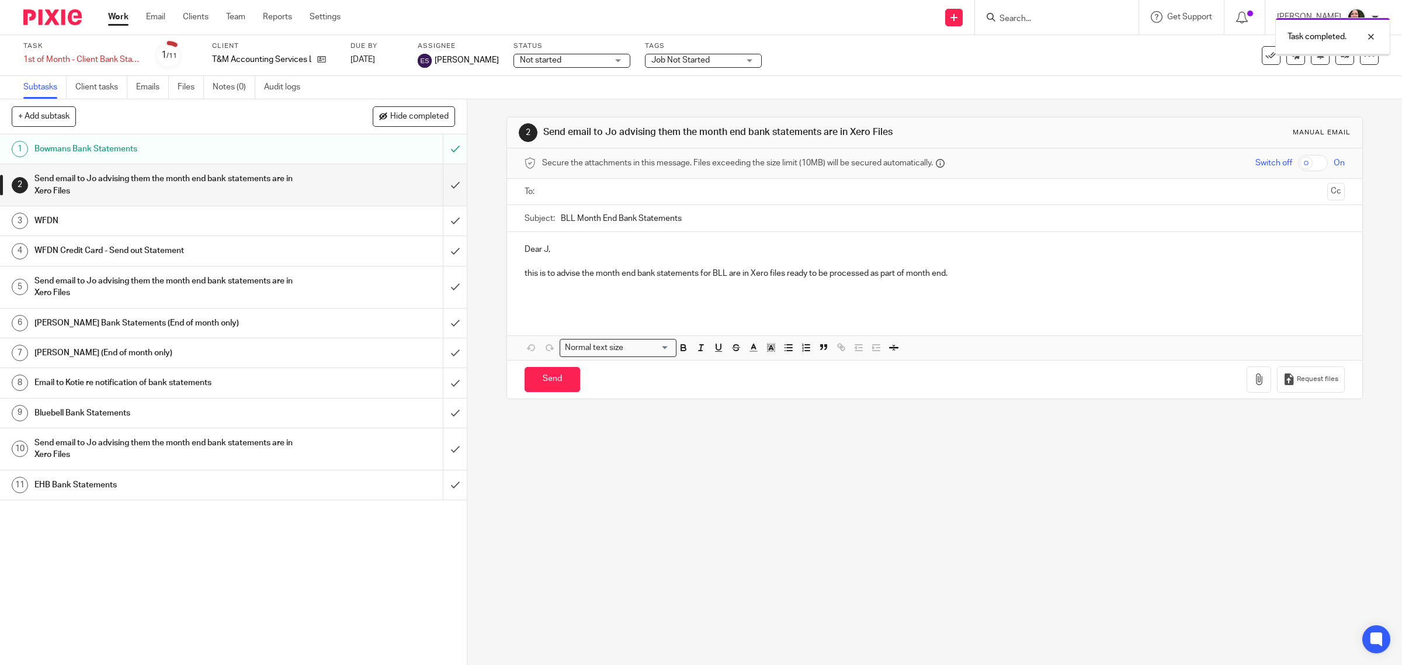
click at [434, 188] on input "submit" at bounding box center [233, 184] width 467 height 41
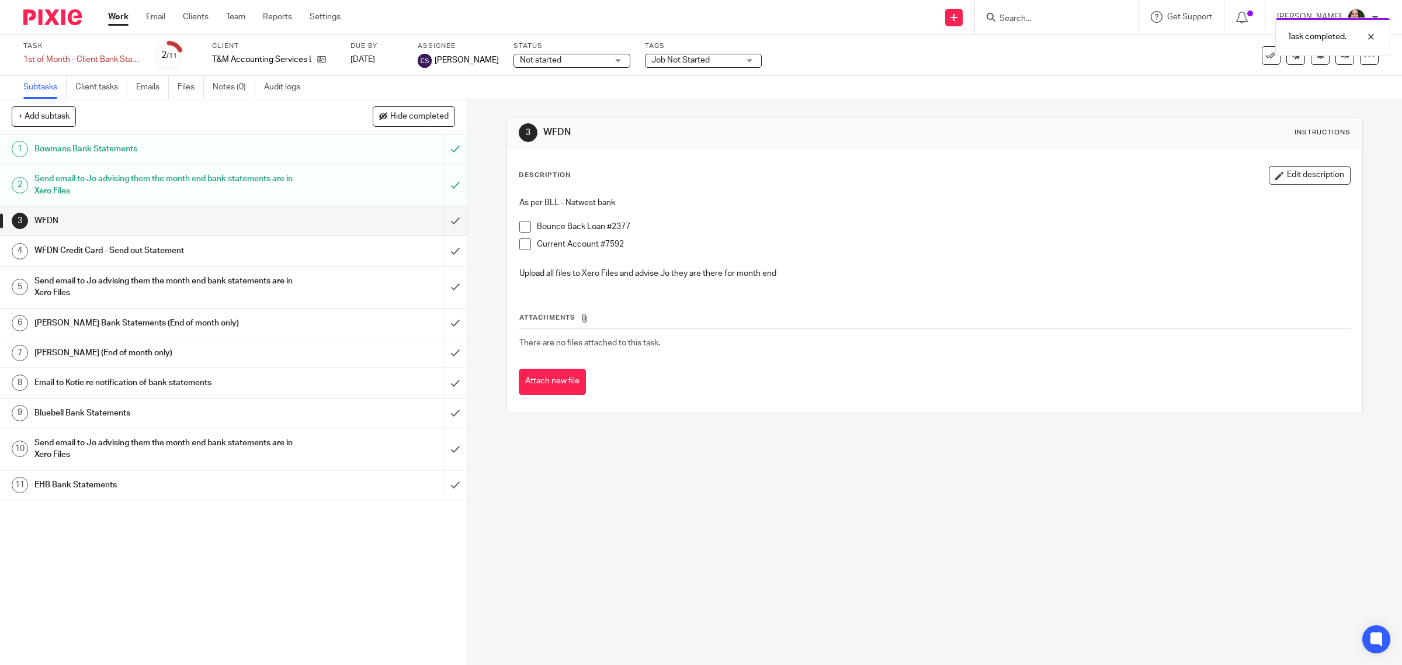
click at [524, 228] on span at bounding box center [525, 227] width 12 height 12
click at [520, 244] on span at bounding box center [525, 244] width 12 height 12
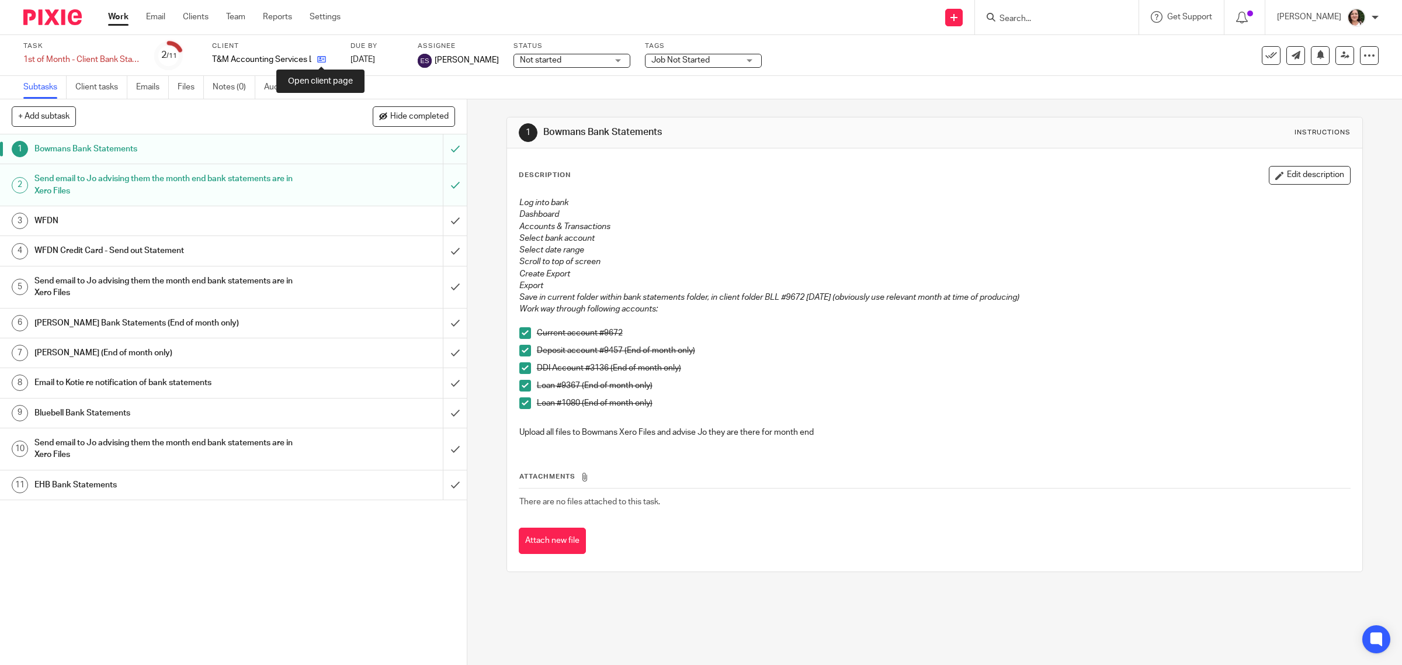
click at [321, 60] on icon at bounding box center [321, 59] width 9 height 9
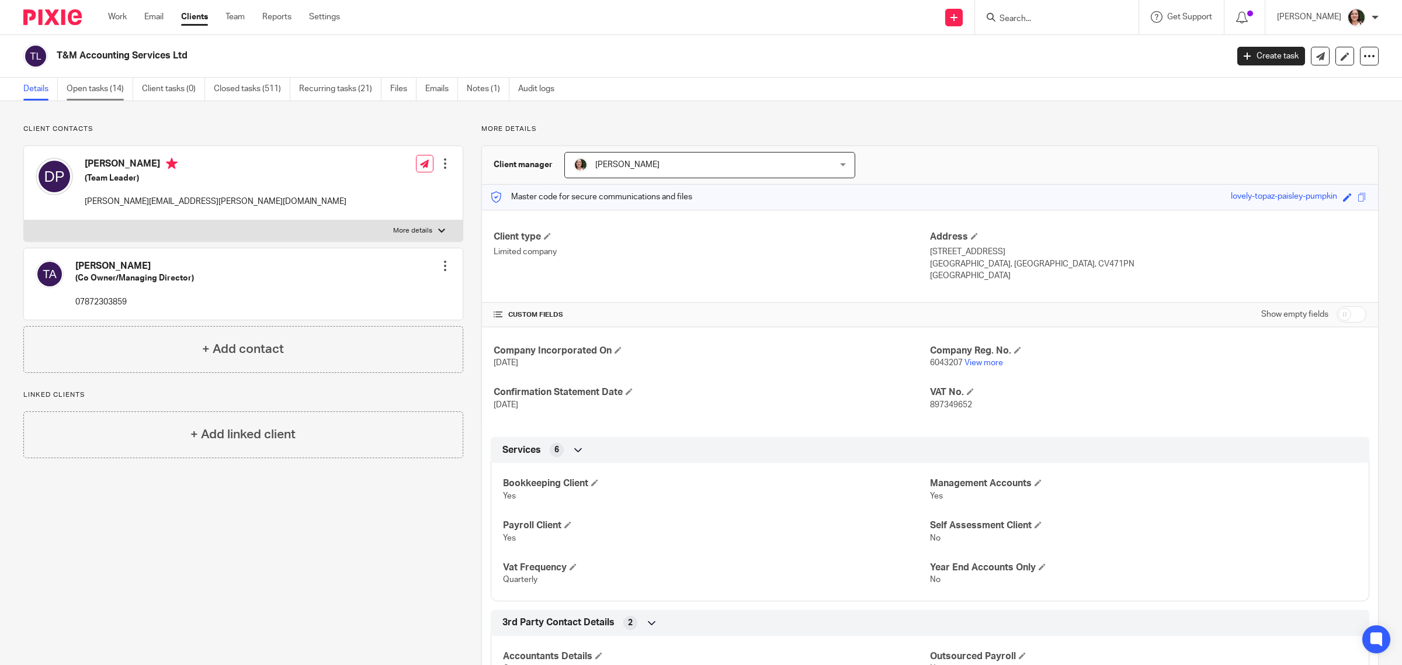
click at [112, 88] on link "Open tasks (14)" at bounding box center [100, 89] width 67 height 23
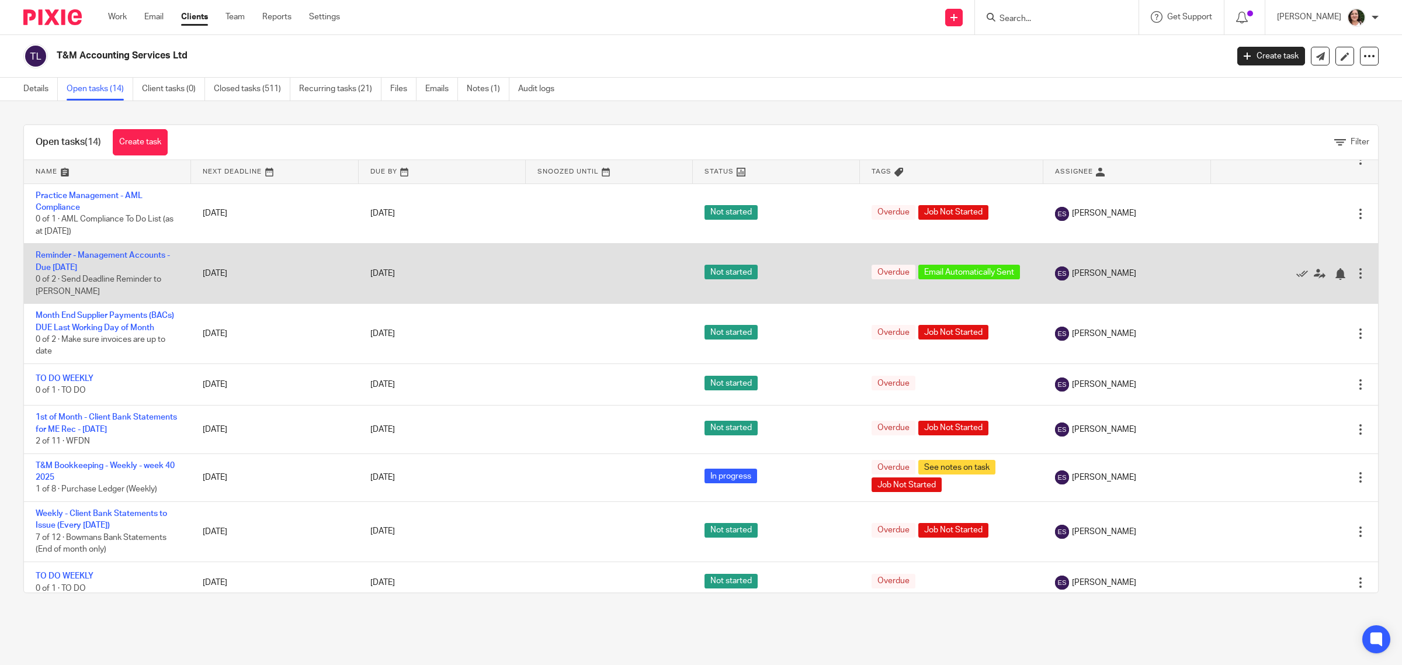
scroll to position [73, 0]
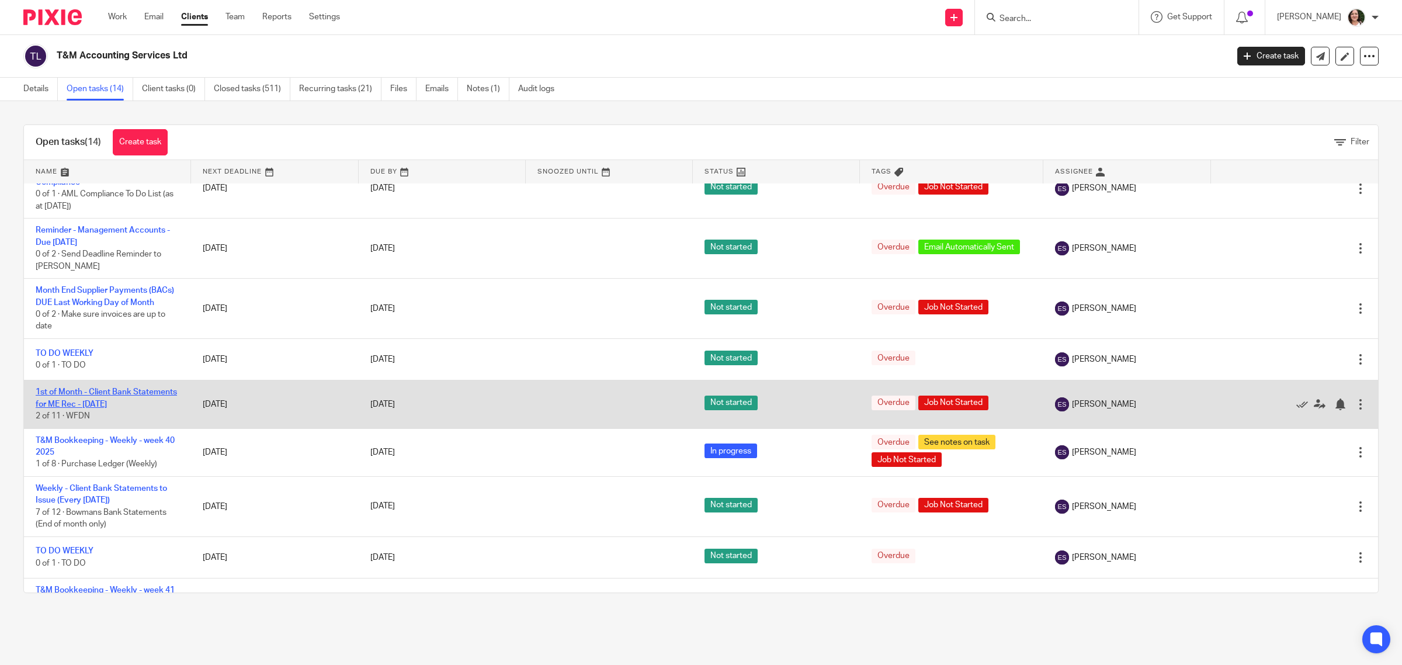
click at [106, 406] on link "1st of Month - Client Bank Statements for ME Rec - [DATE]" at bounding box center [106, 398] width 141 height 20
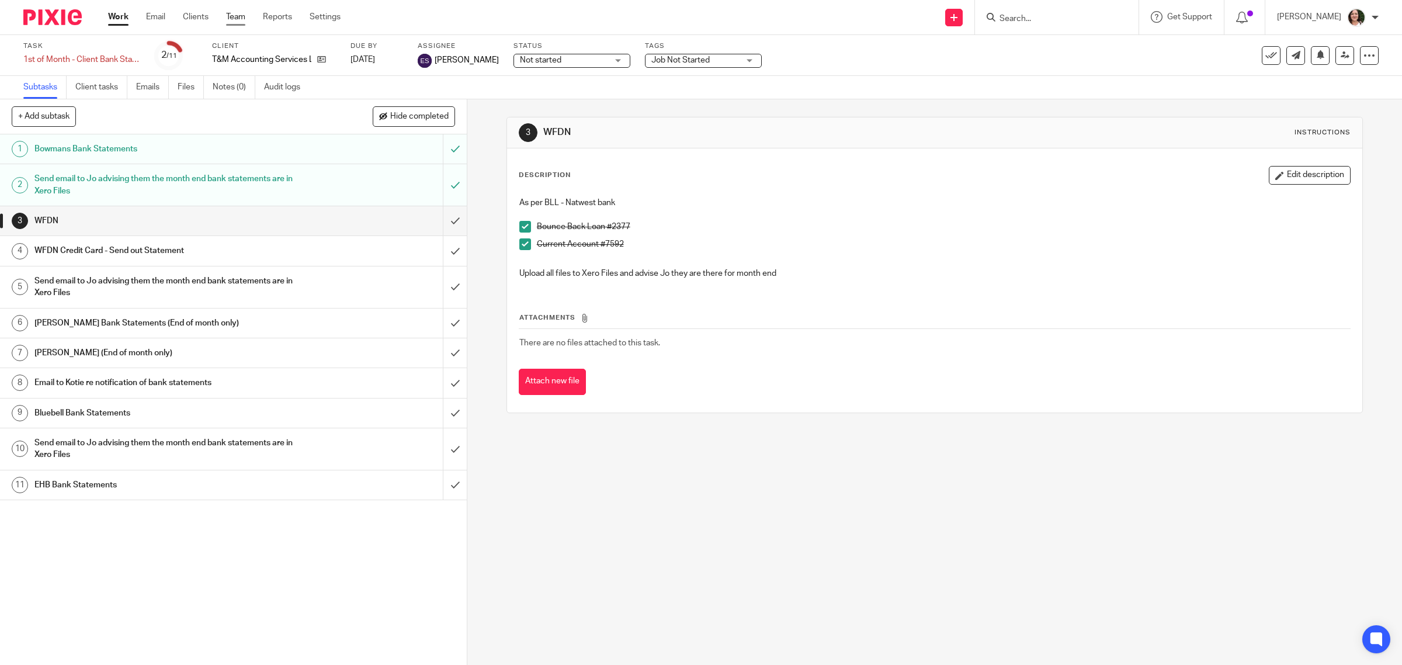
click at [242, 19] on link "Team" at bounding box center [235, 17] width 19 height 12
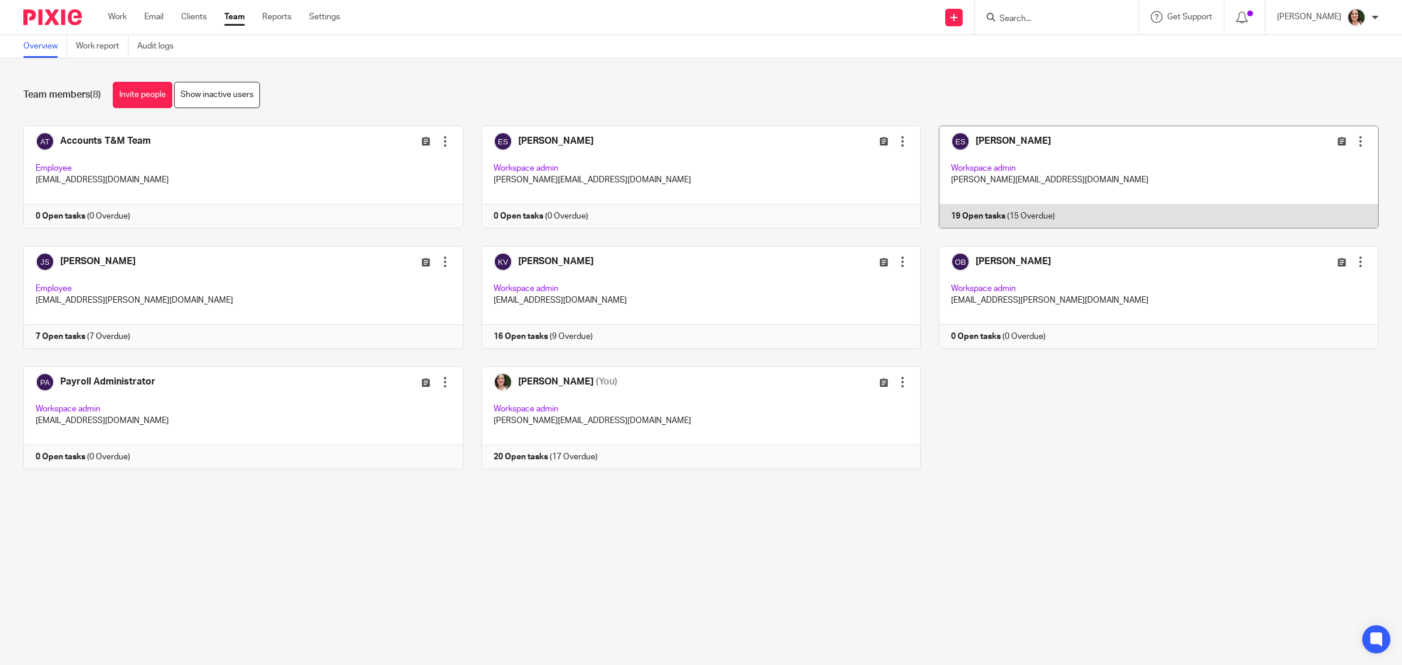
click at [1006, 141] on link at bounding box center [1150, 177] width 458 height 103
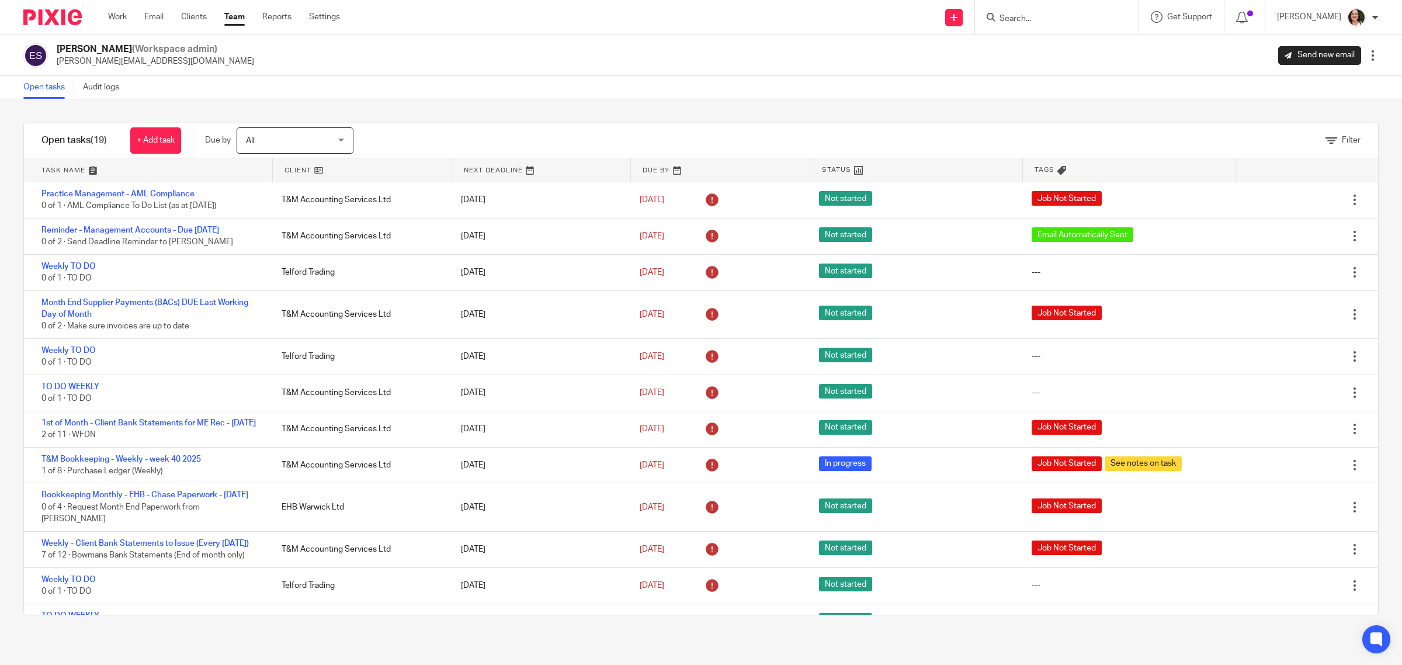
click at [299, 167] on link at bounding box center [362, 169] width 179 height 23
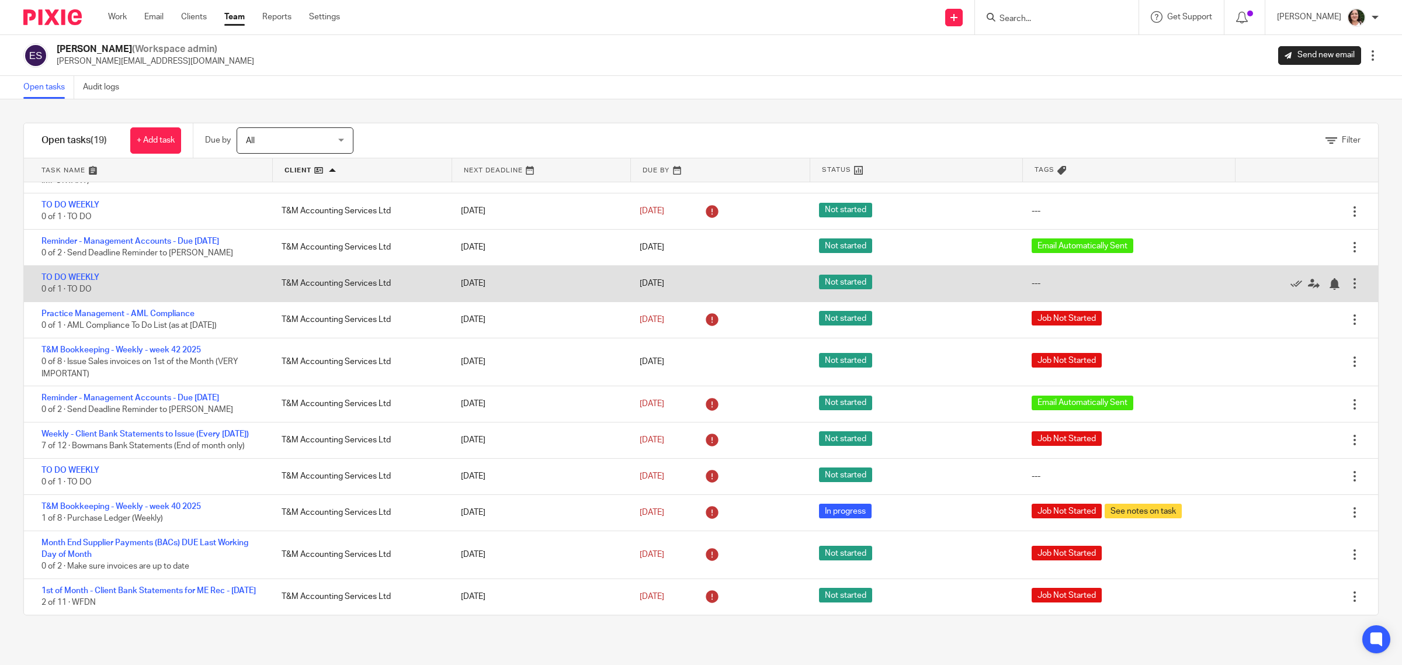
scroll to position [384, 0]
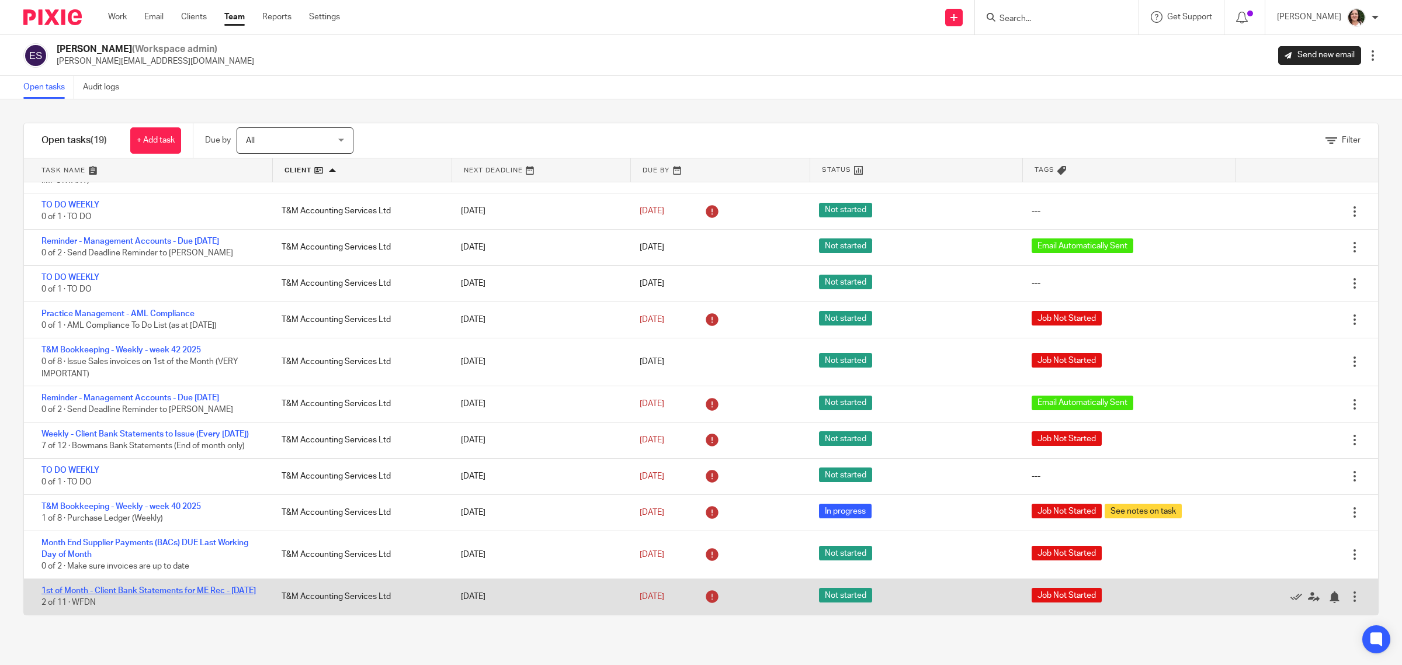
click at [182, 587] on link "1st of Month - Client Bank Statements for ME Rec - [DATE]" at bounding box center [148, 591] width 214 height 8
